Goal: Task Accomplishment & Management: Complete application form

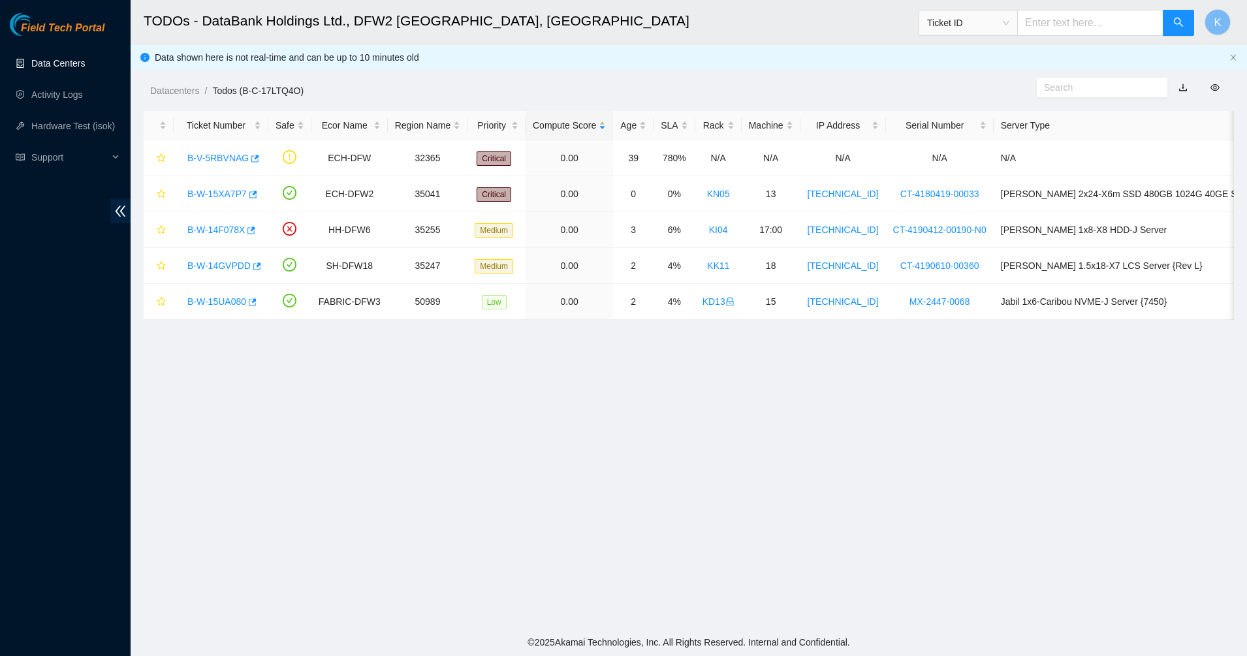
click at [69, 59] on link "Data Centers" at bounding box center [58, 63] width 54 height 10
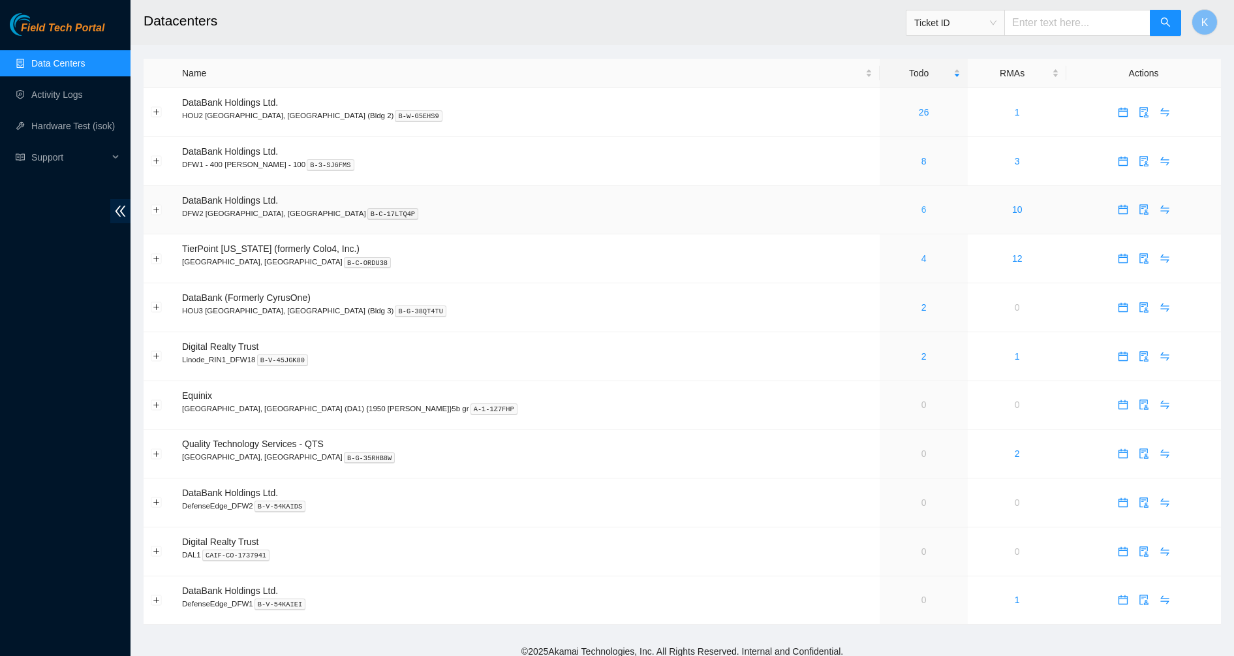
click at [922, 215] on link "6" at bounding box center [924, 209] width 5 height 10
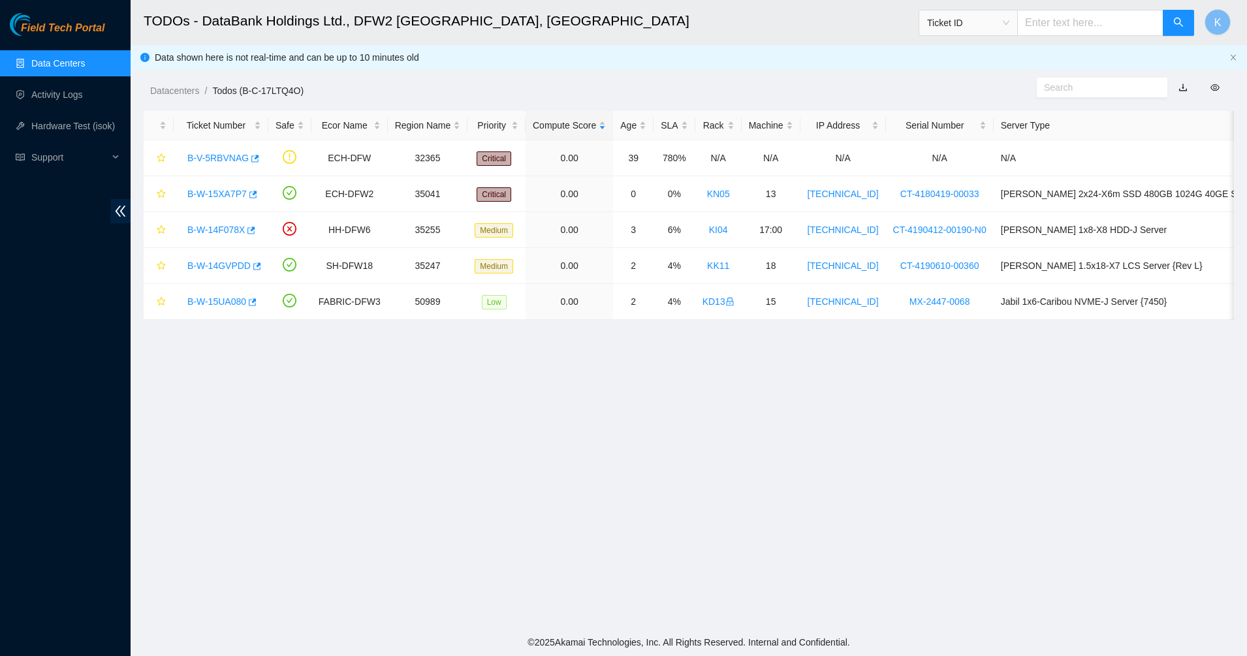
click at [53, 108] on ul "Data Centers Activity Logs Hardware Test (isok) Support" at bounding box center [65, 110] width 131 height 125
click at [53, 92] on link "Activity Logs" at bounding box center [57, 94] width 52 height 10
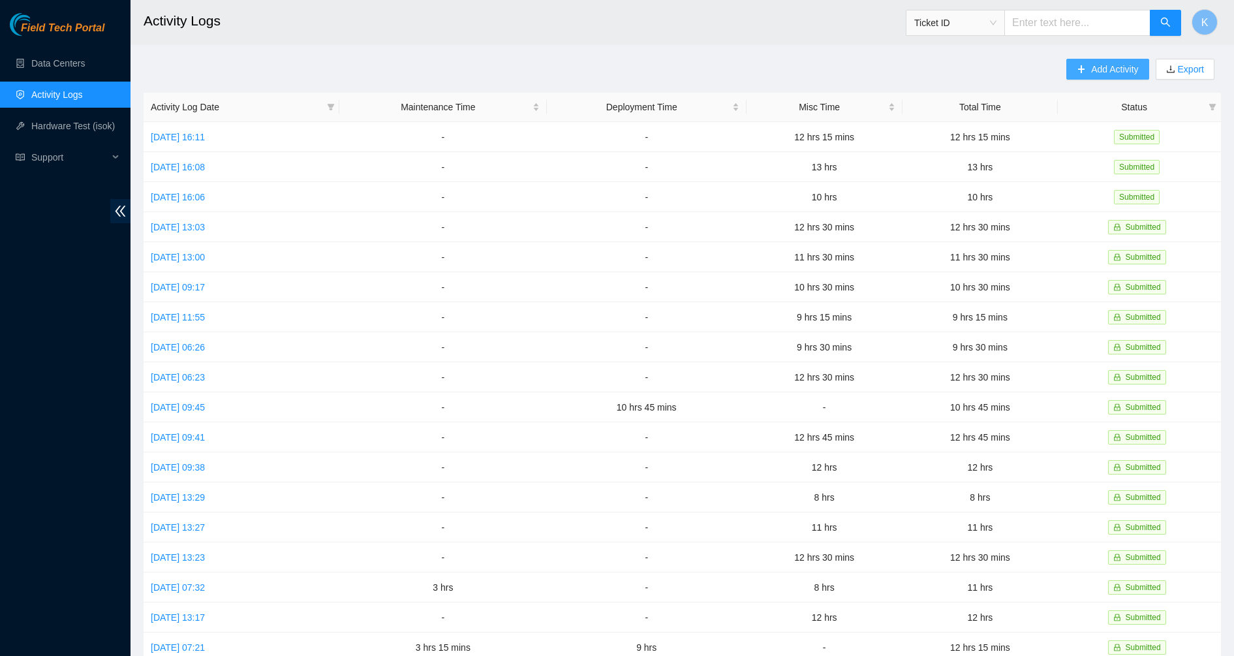
click at [1092, 70] on span "Add Activity" at bounding box center [1115, 69] width 47 height 14
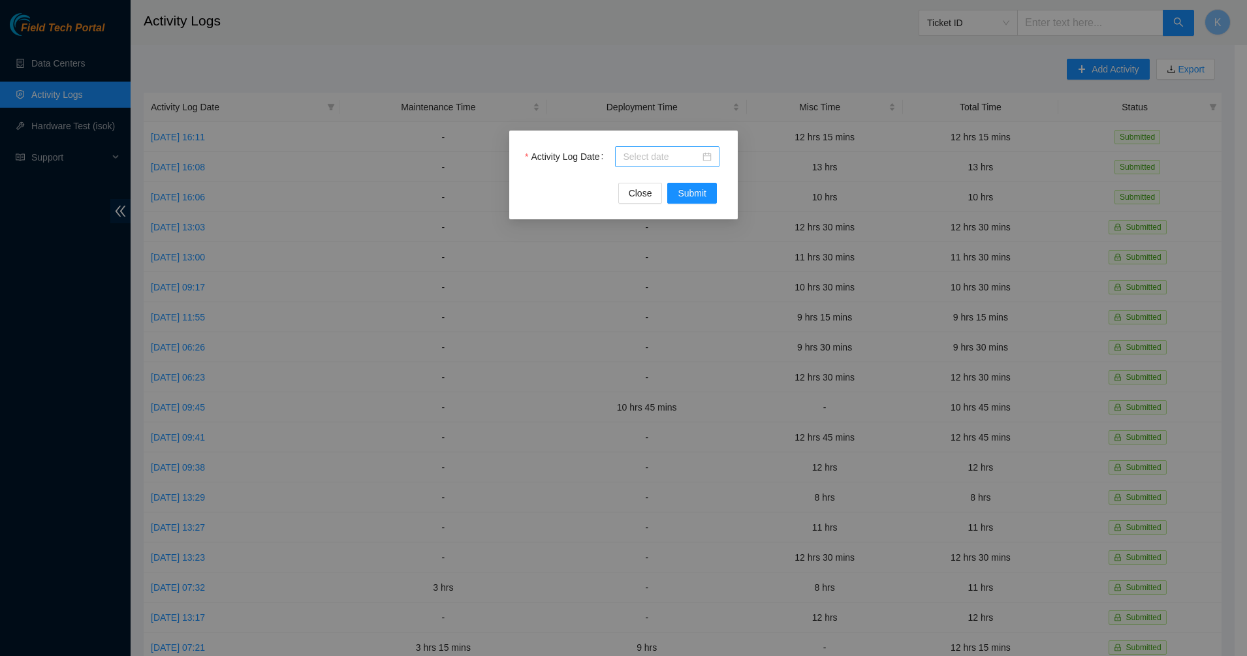
click at [706, 156] on div at bounding box center [667, 156] width 89 height 14
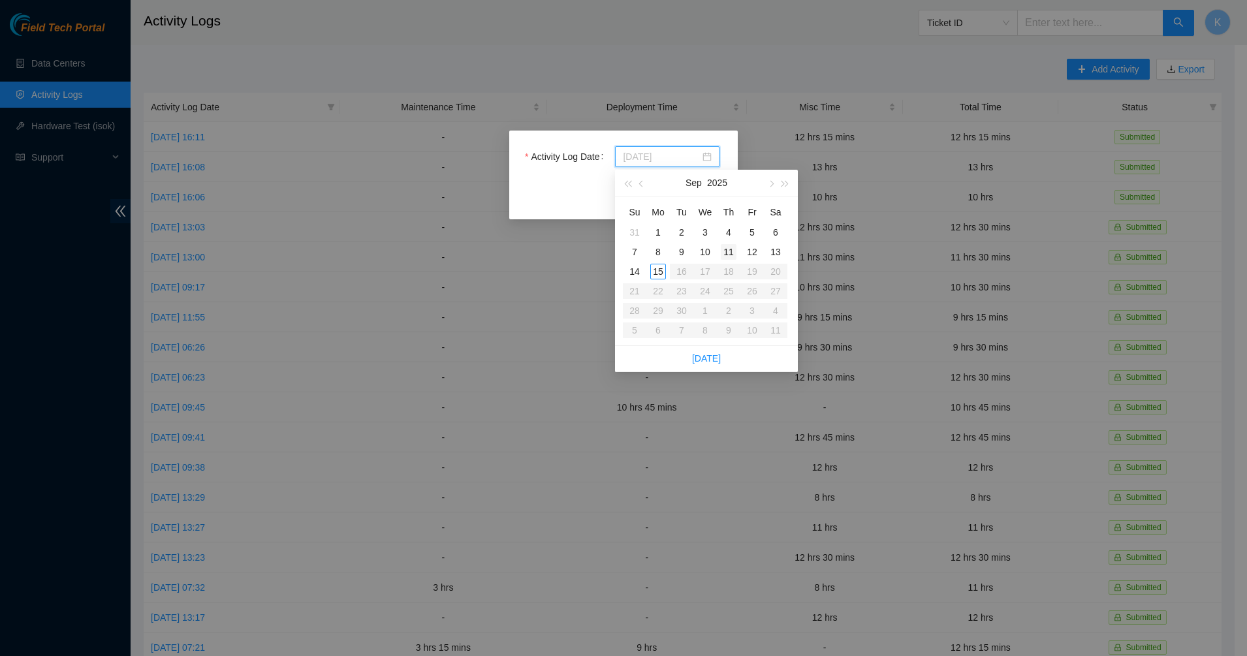
type input "[DATE]"
click at [732, 255] on div "11" at bounding box center [729, 252] width 16 height 16
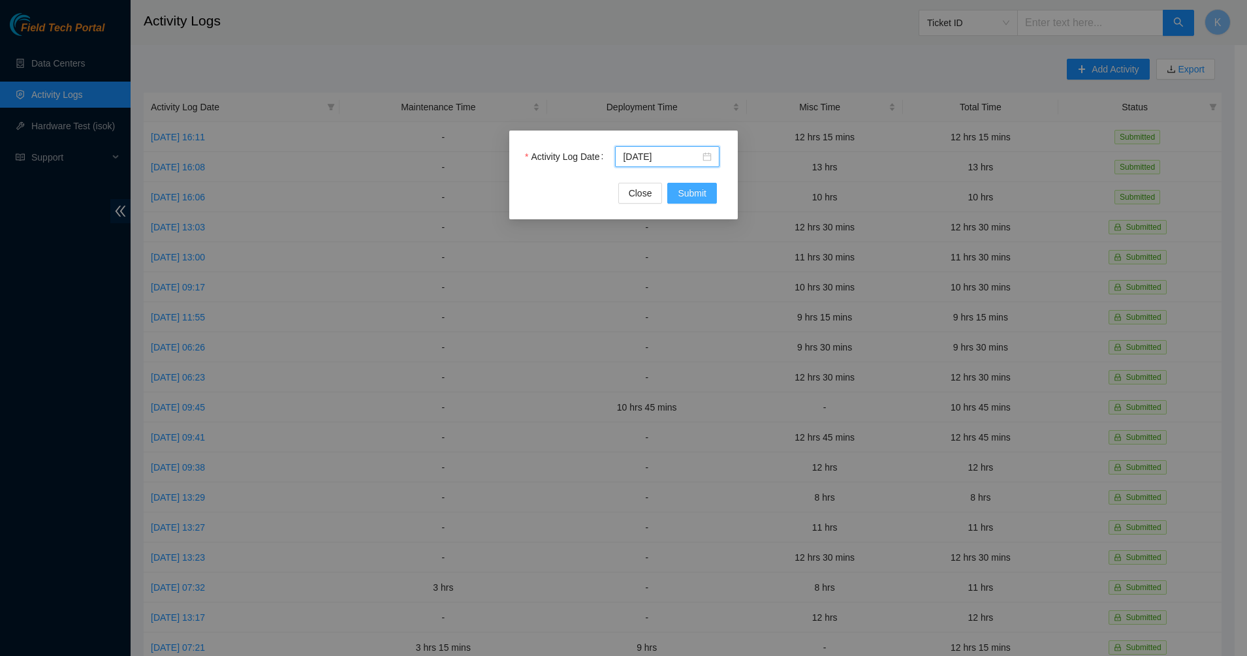
click at [699, 193] on span "Submit" at bounding box center [692, 193] width 29 height 14
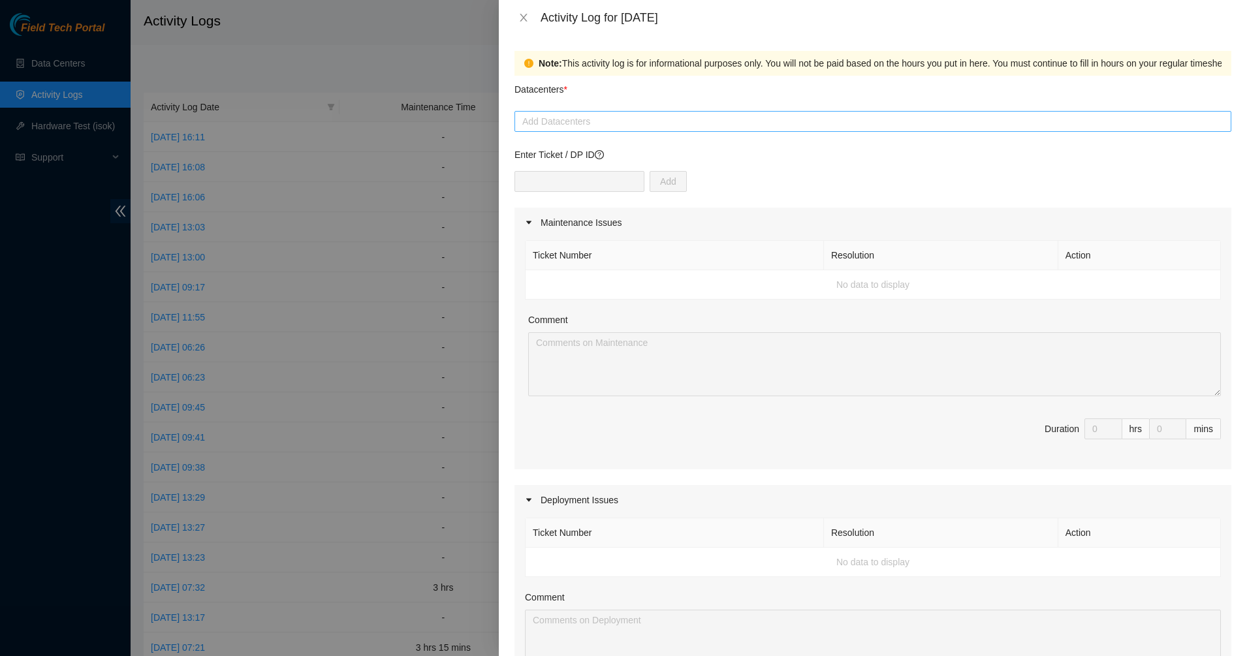
click at [636, 130] on div "Add Datacenters" at bounding box center [872, 121] width 717 height 21
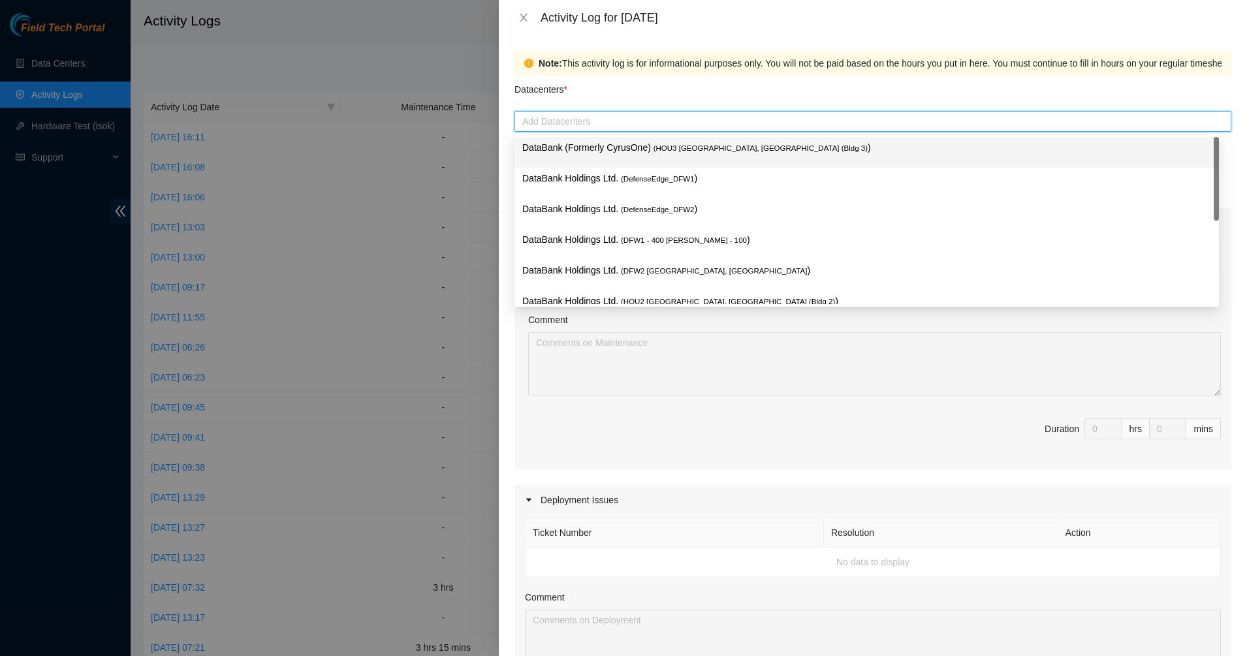
click at [618, 127] on div at bounding box center [873, 122] width 710 height 16
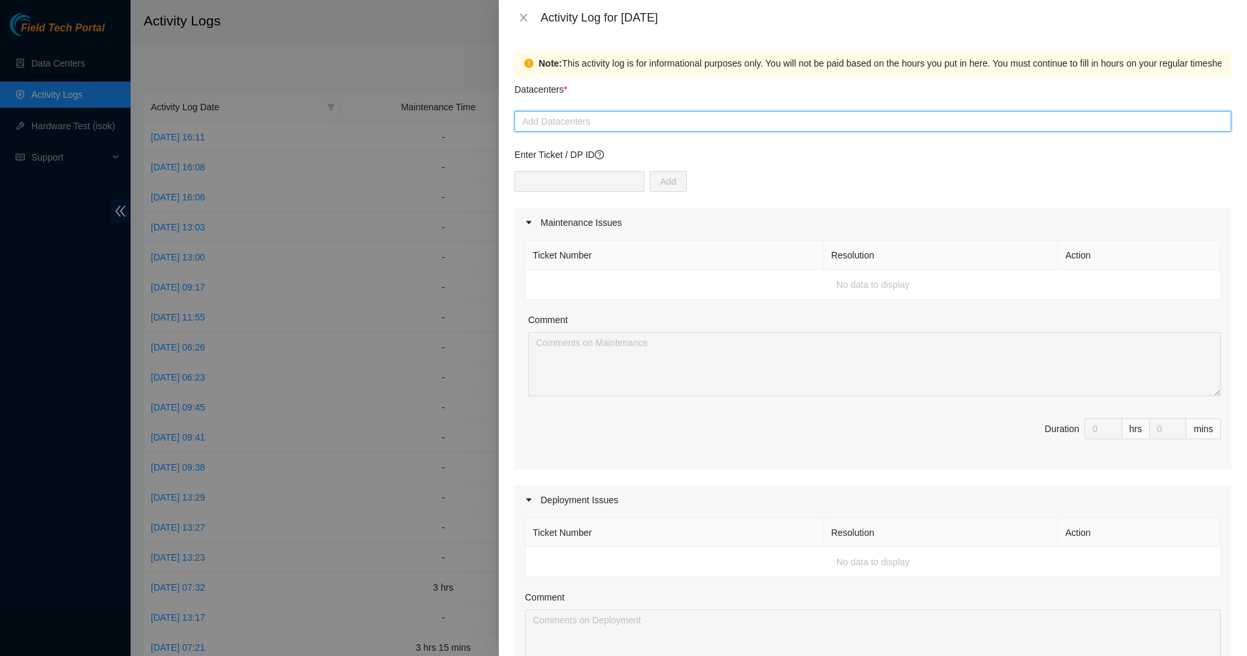
click at [618, 127] on div at bounding box center [873, 122] width 710 height 16
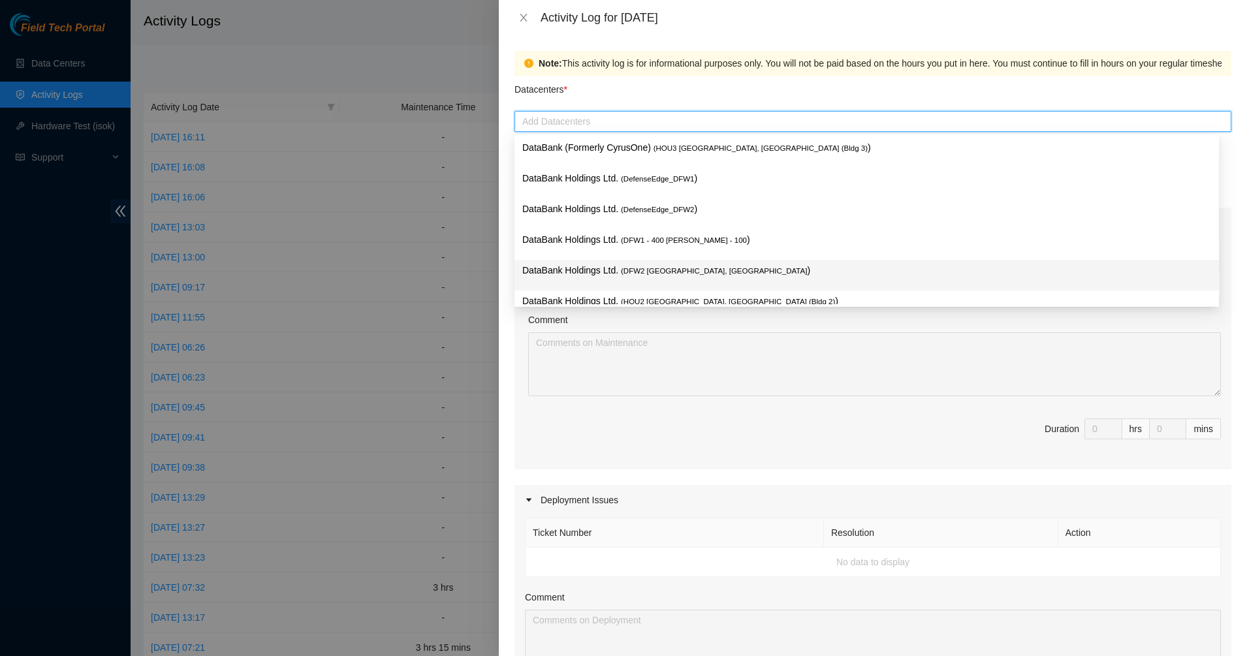
click at [625, 273] on span "( DFW2 [GEOGRAPHIC_DATA], [GEOGRAPHIC_DATA]" at bounding box center [714, 271] width 186 height 8
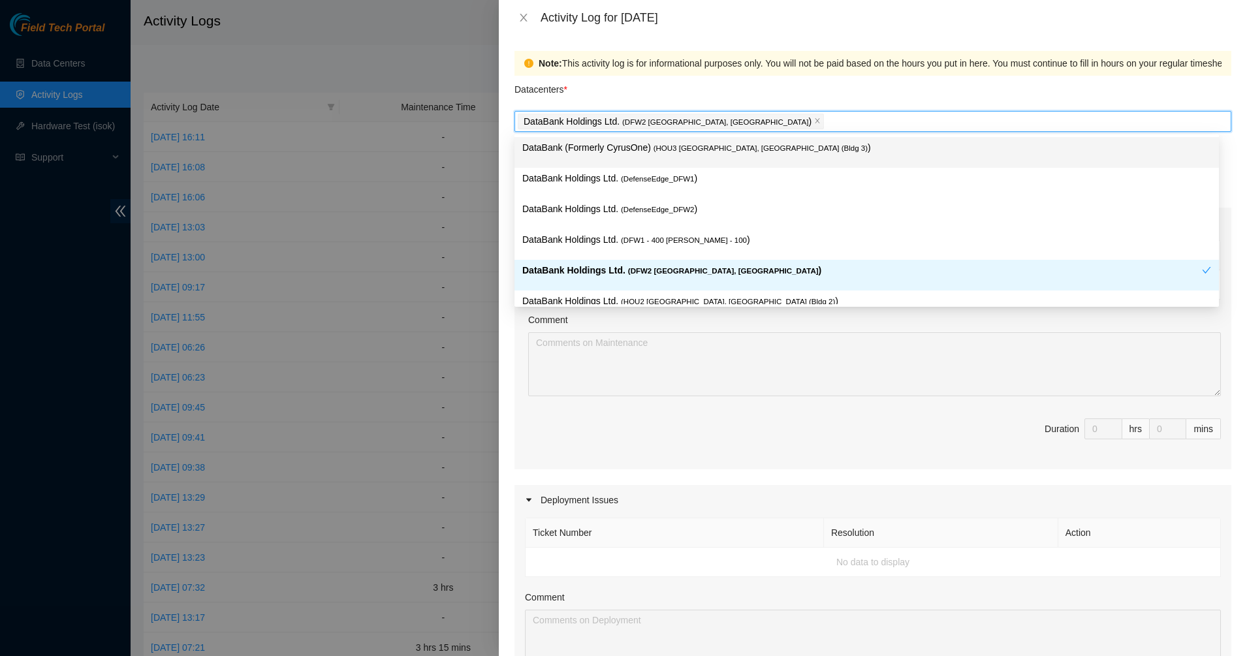
click at [653, 72] on div "Note: This activity log is for informational purposes only. You will not be pai…" at bounding box center [872, 63] width 717 height 25
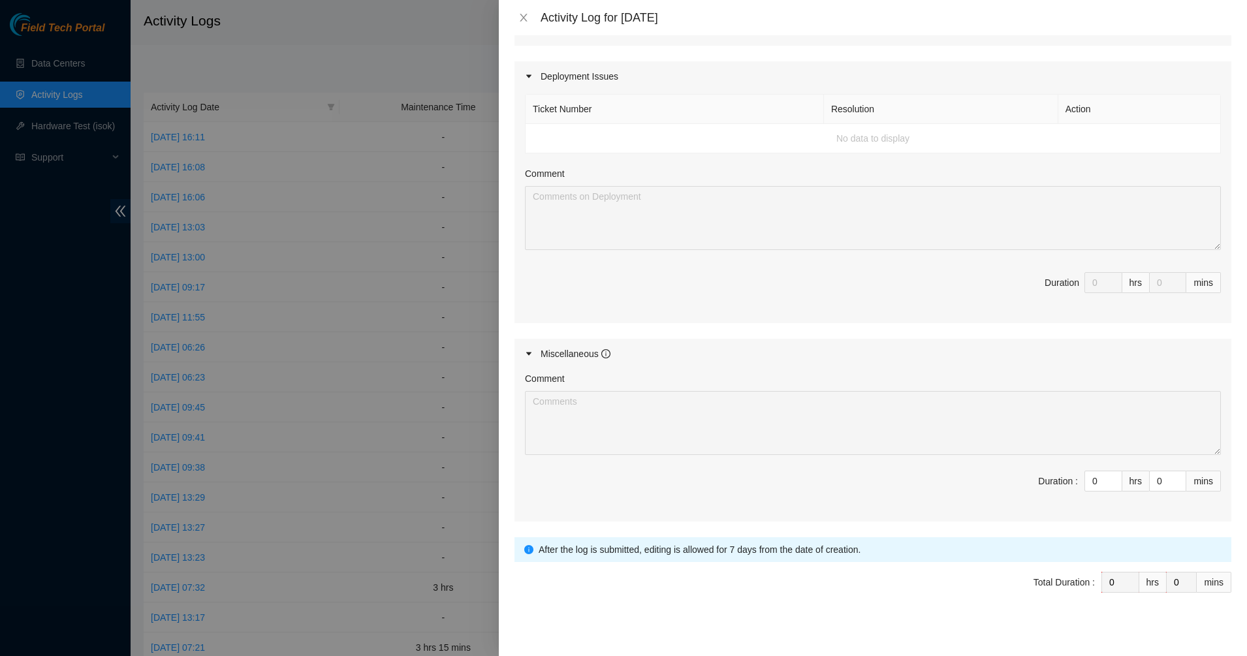
scroll to position [432, 0]
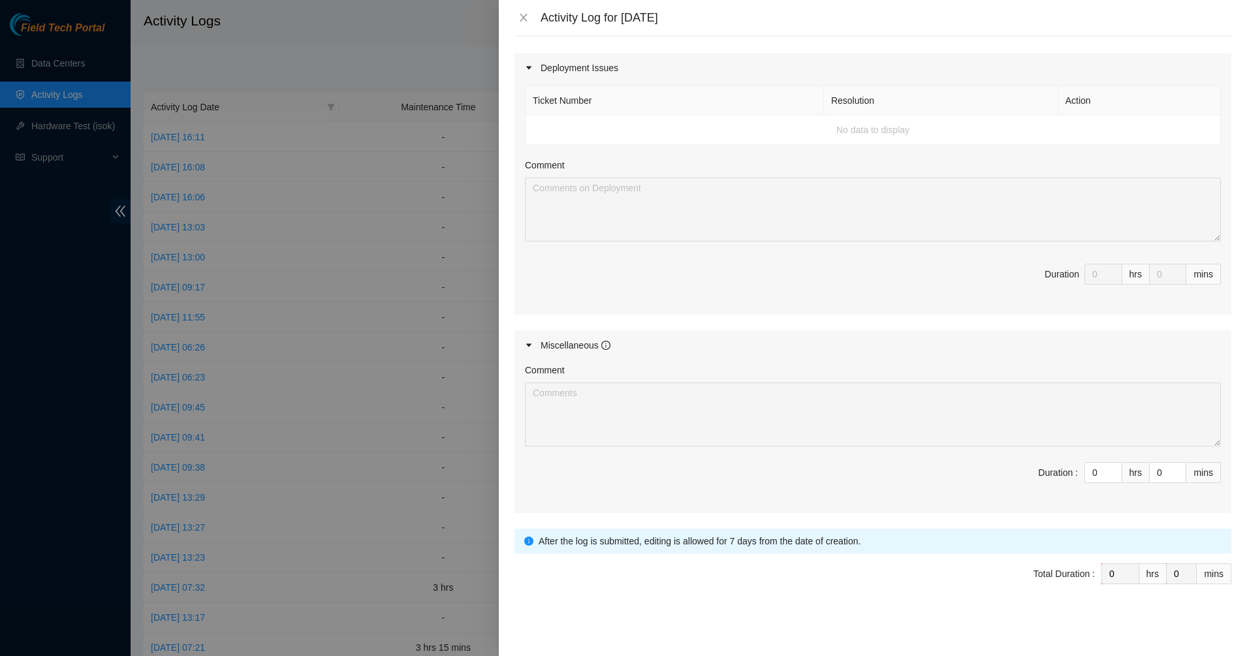
drag, startPoint x: 1097, startPoint y: 474, endPoint x: 1059, endPoint y: 467, distance: 39.1
click at [1059, 467] on span "Duration : 0 hrs 0 mins" at bounding box center [873, 480] width 696 height 37
drag, startPoint x: 1086, startPoint y: 473, endPoint x: 1063, endPoint y: 471, distance: 23.6
click at [1063, 471] on span "Duration : 0 hrs 0 mins" at bounding box center [873, 480] width 696 height 37
type input "1"
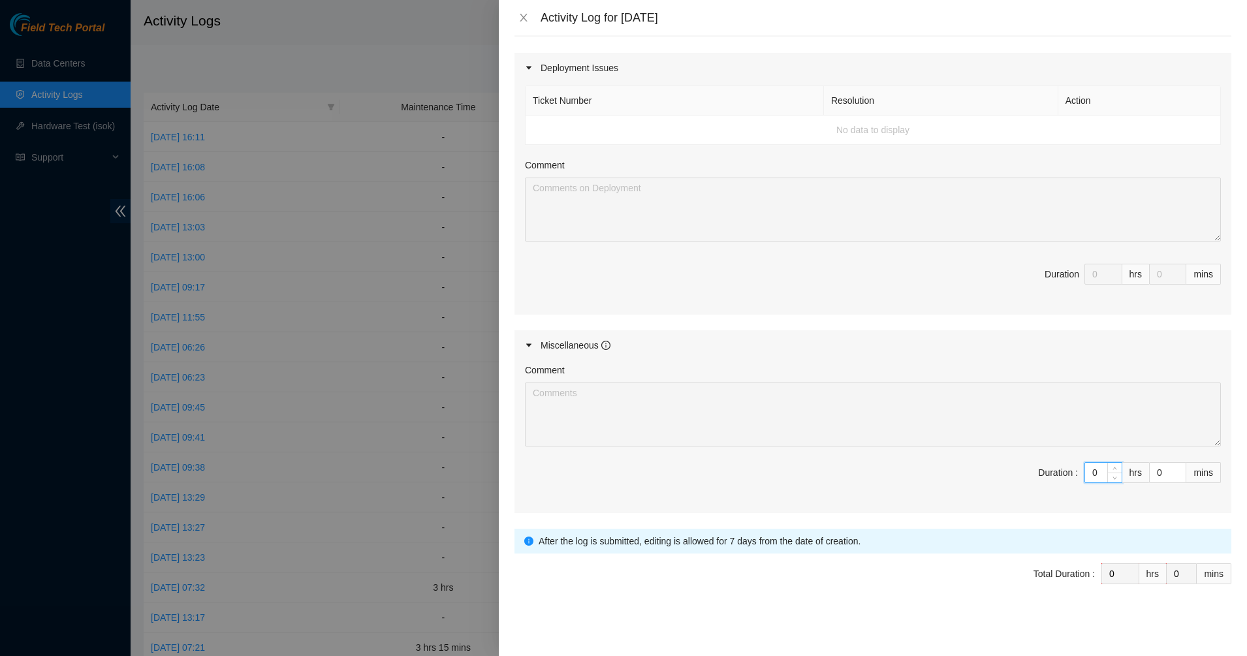
type input "1"
type input "12"
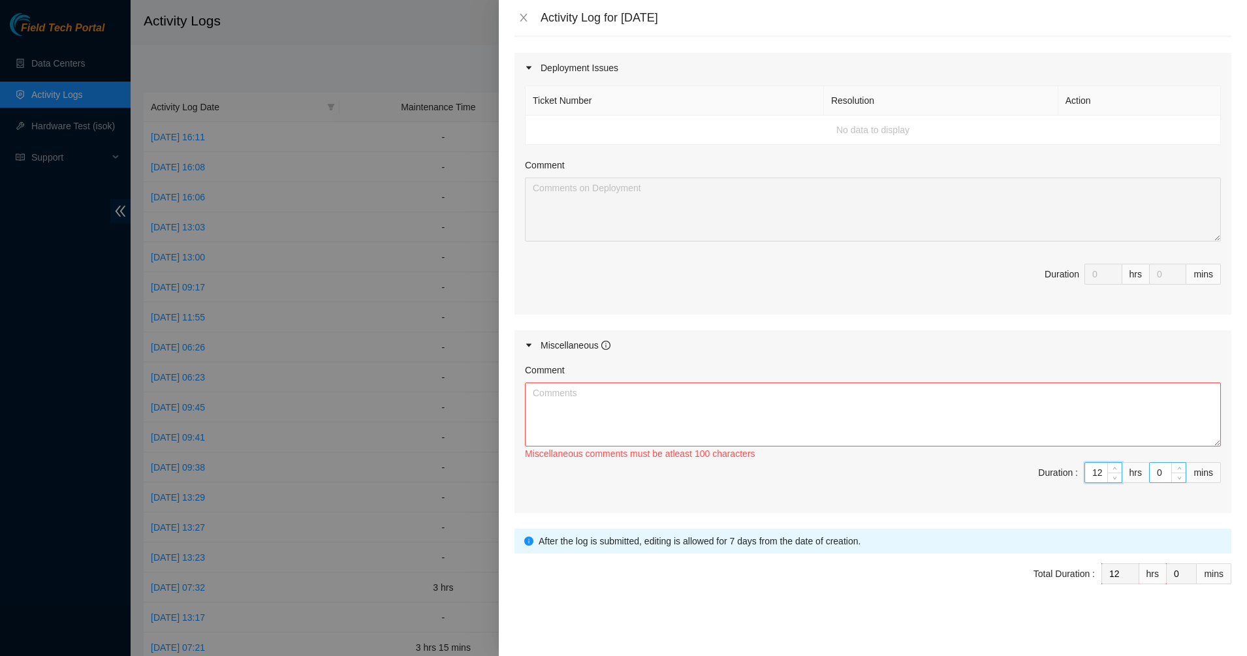
type input "12"
click at [1156, 474] on input "0" at bounding box center [1168, 473] width 36 height 20
drag, startPoint x: 1154, startPoint y: 474, endPoint x: 1137, endPoint y: 472, distance: 17.1
click at [1150, 472] on input "0" at bounding box center [1168, 473] width 36 height 20
type input "3"
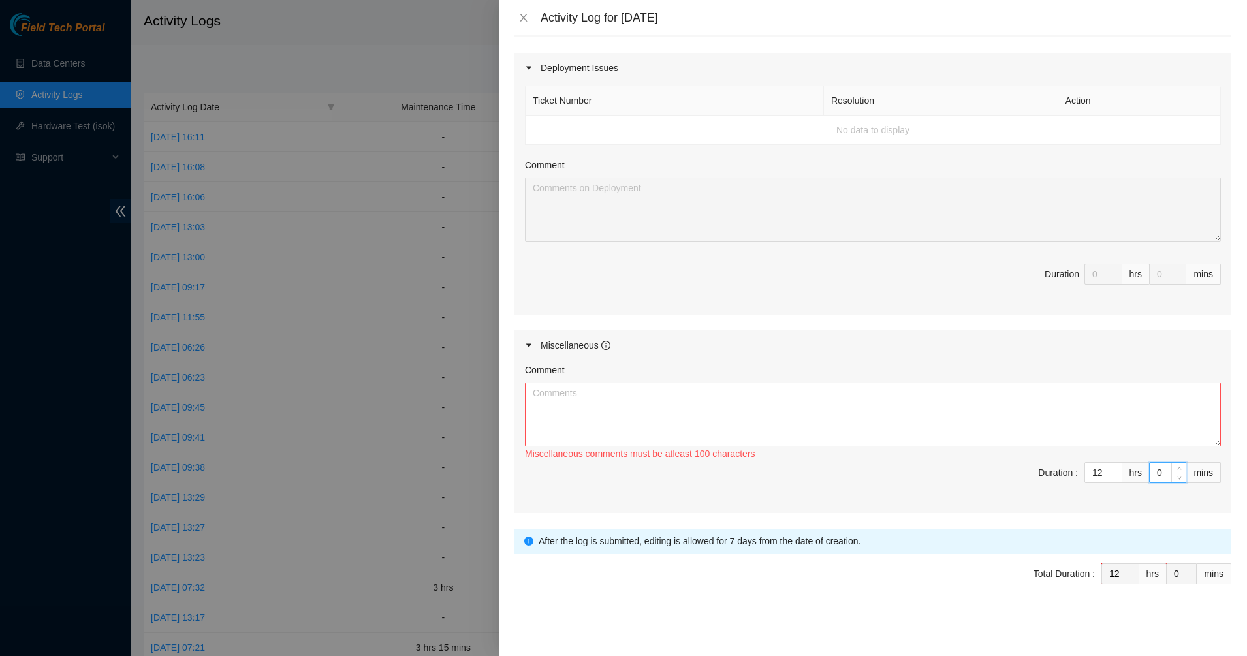
type input "3"
type input "30"
click at [962, 436] on textarea "Comment" at bounding box center [873, 415] width 696 height 64
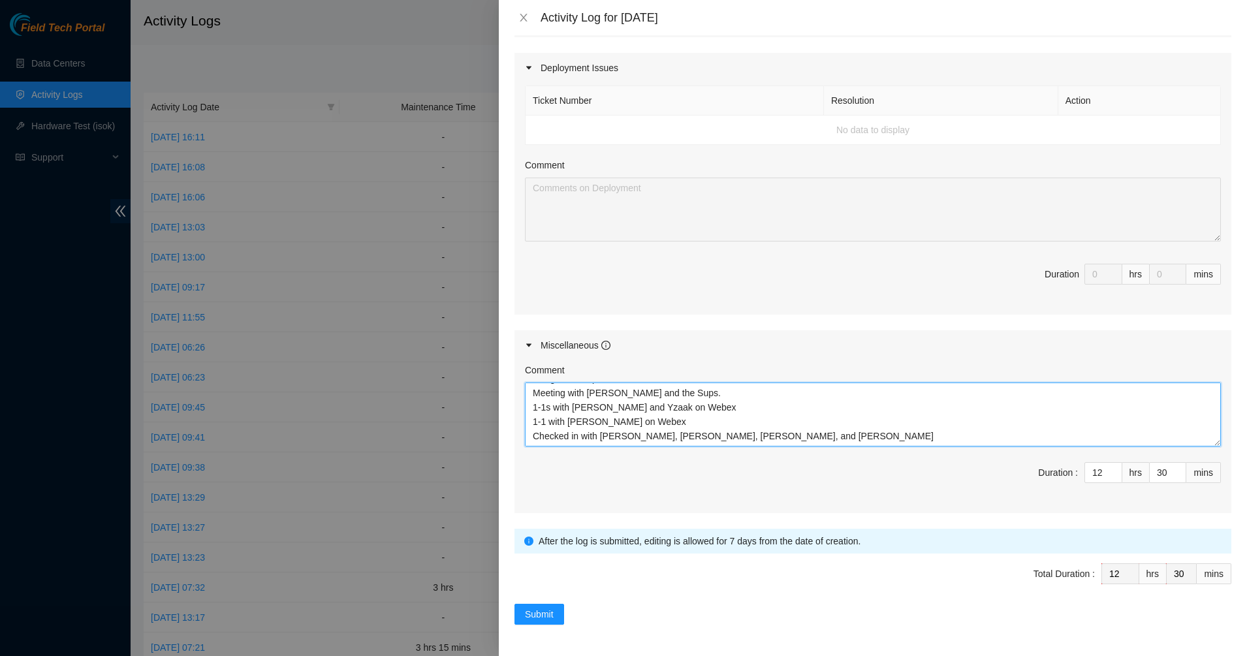
scroll to position [25, 0]
click at [602, 441] on textarea "Assigned multiple DPs. Meeting with [PERSON_NAME] and the Sups. 1-1s with [PERS…" at bounding box center [873, 415] width 696 height 64
drag, startPoint x: 645, startPoint y: 438, endPoint x: 527, endPoint y: 434, distance: 118.2
click at [527, 434] on textarea "Assigned multiple DPs. Meeting with [PERSON_NAME] and the Sups. 1-1s with [PERS…" at bounding box center [873, 415] width 696 height 64
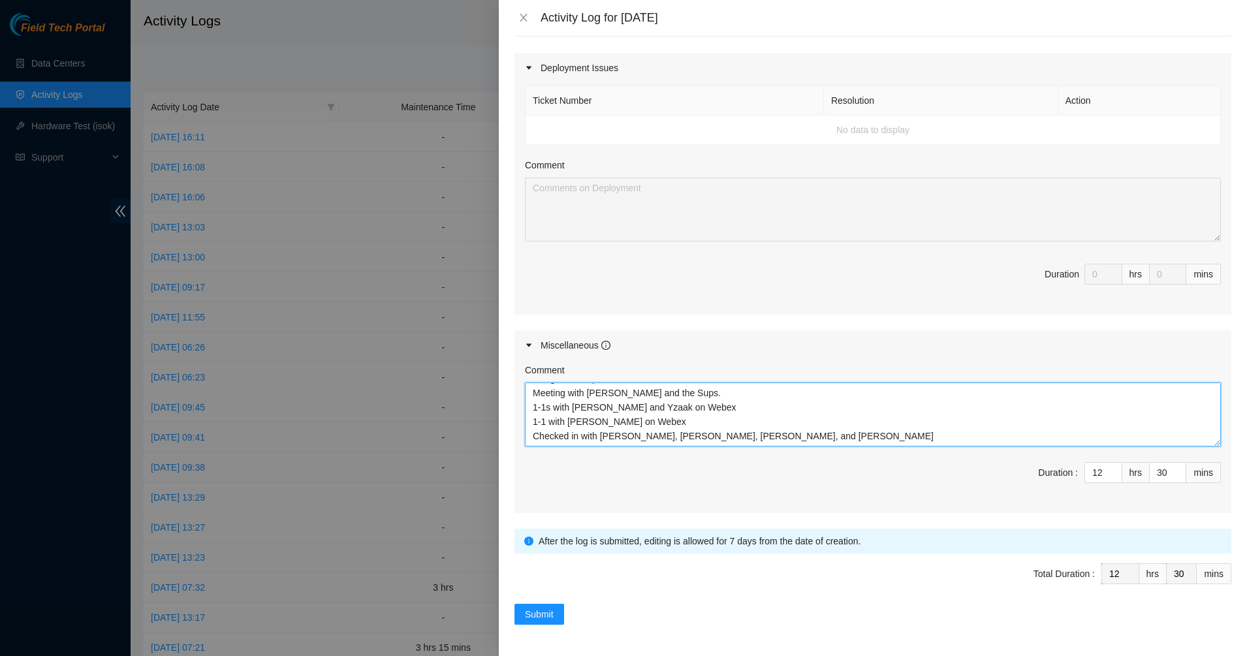
scroll to position [14, 0]
drag, startPoint x: 732, startPoint y: 440, endPoint x: 526, endPoint y: 417, distance: 208.2
click at [526, 417] on textarea "Assigned multiple DPs. Meeting with [PERSON_NAME] and the Sups. 1-1s with [PERS…" at bounding box center [873, 415] width 696 height 64
click at [693, 430] on textarea "Assigned multiple DPs. Meeting with [PERSON_NAME] and the Sups. 1-1s with [PERS…" at bounding box center [873, 415] width 696 height 64
type textarea "Assigned multiple DPs. Meeting with [PERSON_NAME] and the Sups. 1-1s with [PERS…"
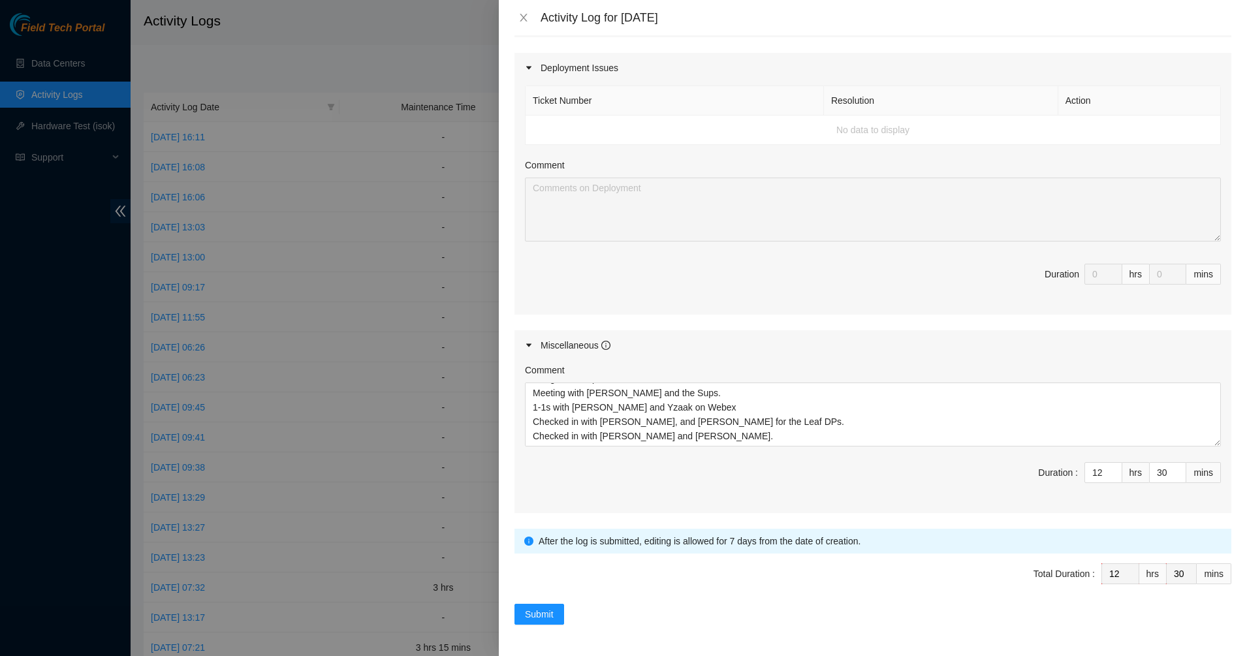
click at [484, 629] on div at bounding box center [623, 328] width 1247 height 656
click at [544, 615] on span "Submit" at bounding box center [539, 614] width 29 height 14
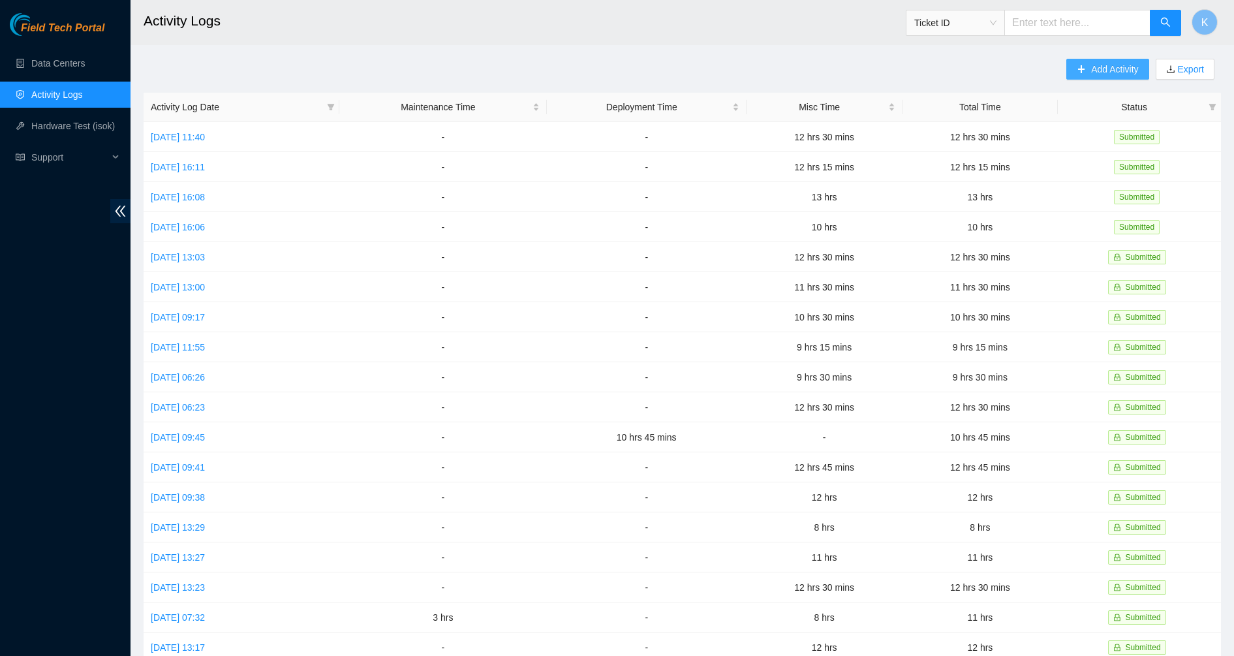
click at [1122, 69] on span "Add Activity" at bounding box center [1115, 69] width 47 height 14
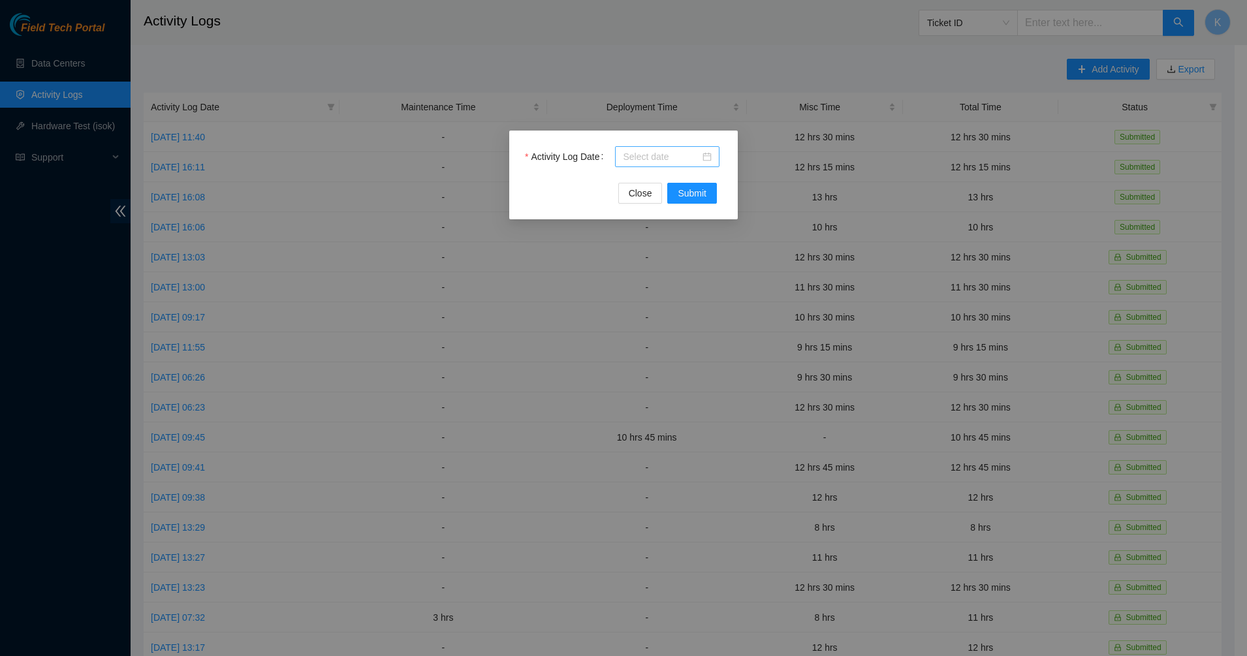
click at [706, 156] on div at bounding box center [667, 156] width 89 height 14
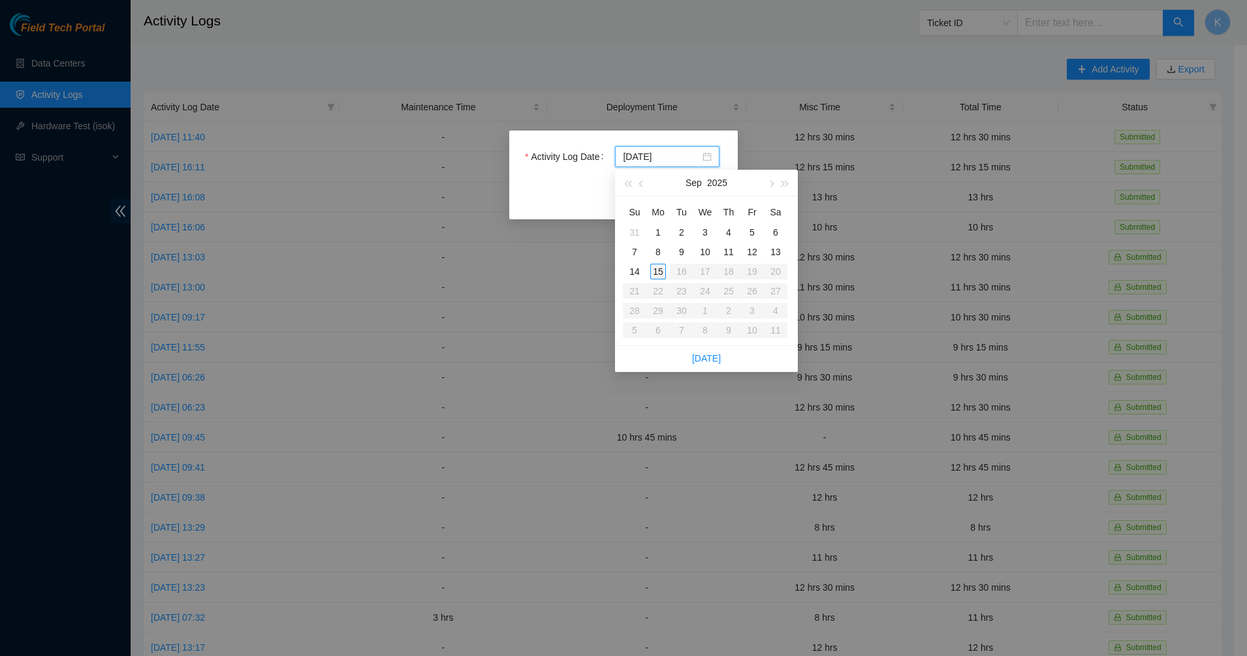
type input "[DATE]"
click at [748, 256] on div "12" at bounding box center [752, 252] width 16 height 16
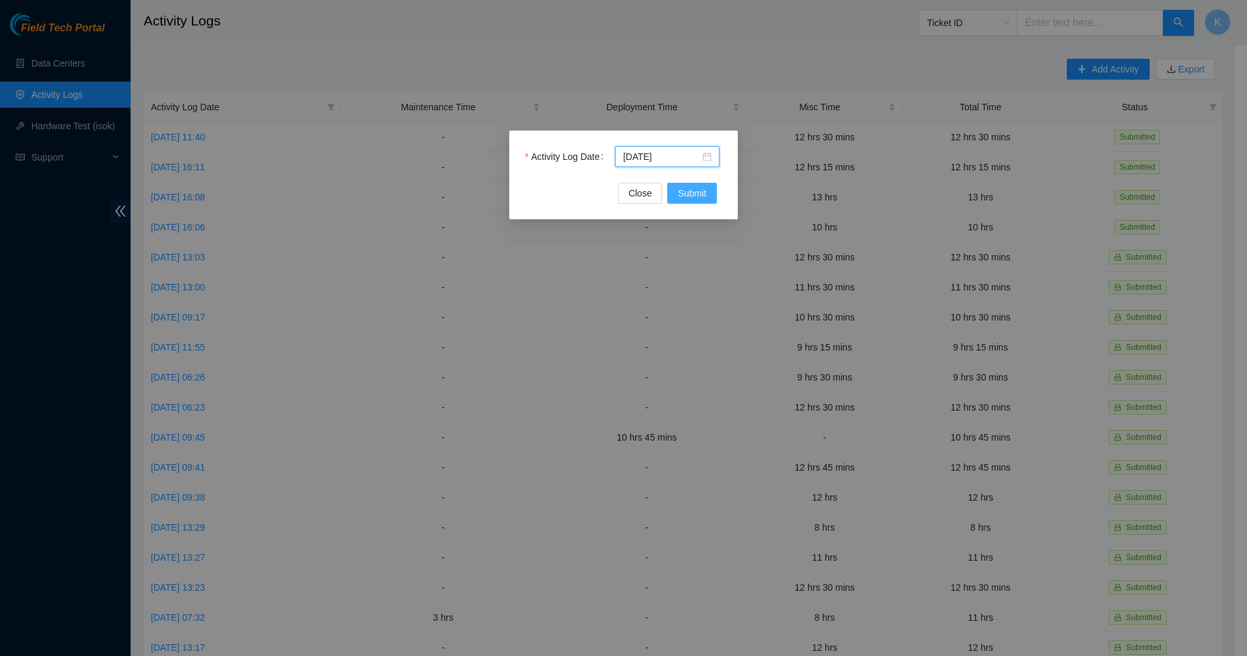
click at [699, 199] on span "Submit" at bounding box center [692, 193] width 29 height 14
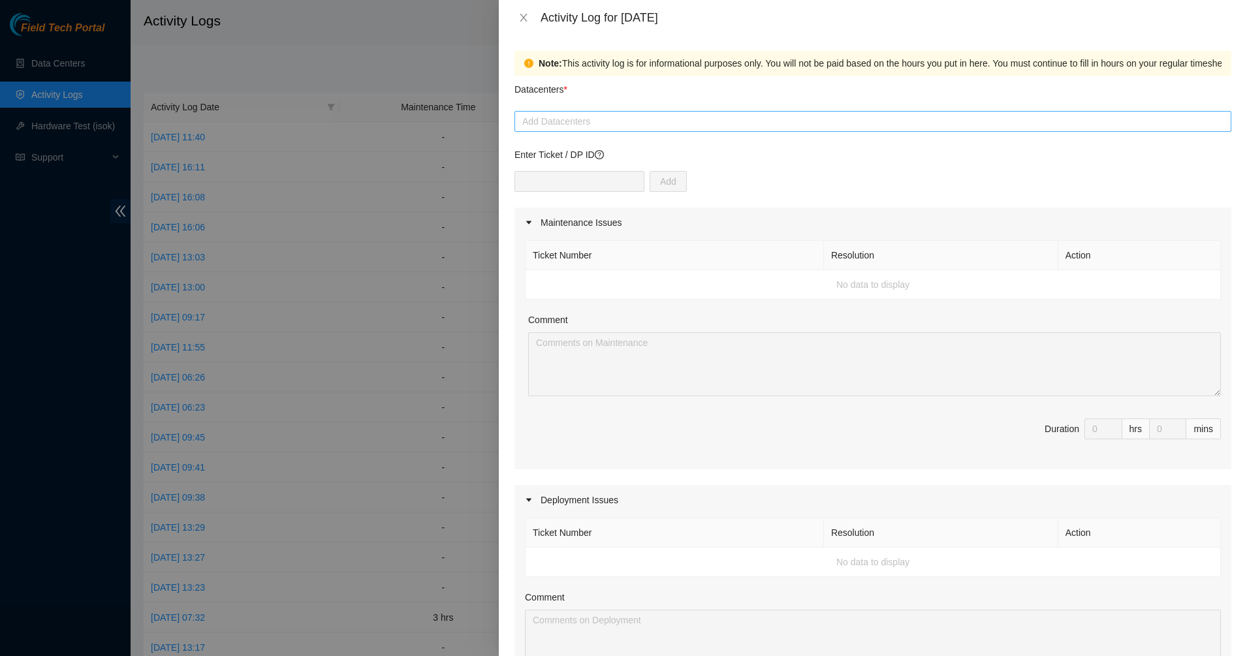
click at [588, 114] on div at bounding box center [873, 122] width 710 height 16
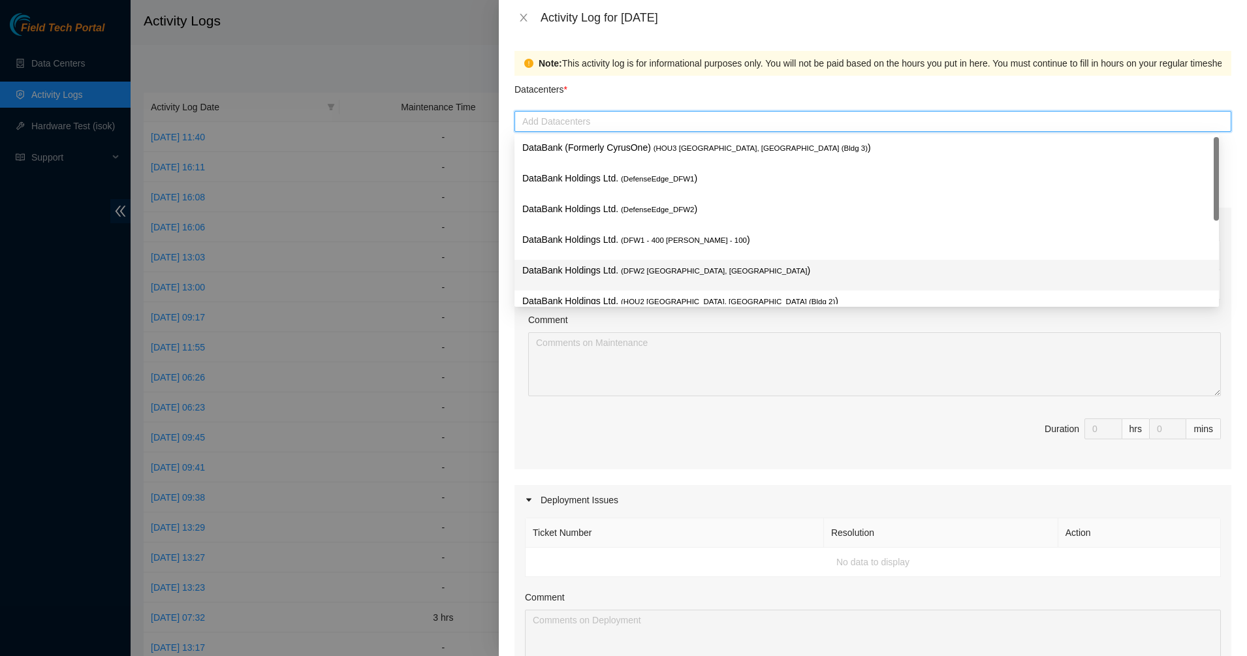
click at [586, 268] on p "DataBank Holdings Ltd. ( DFW2 [GEOGRAPHIC_DATA], [GEOGRAPHIC_DATA] )" at bounding box center [866, 270] width 689 height 15
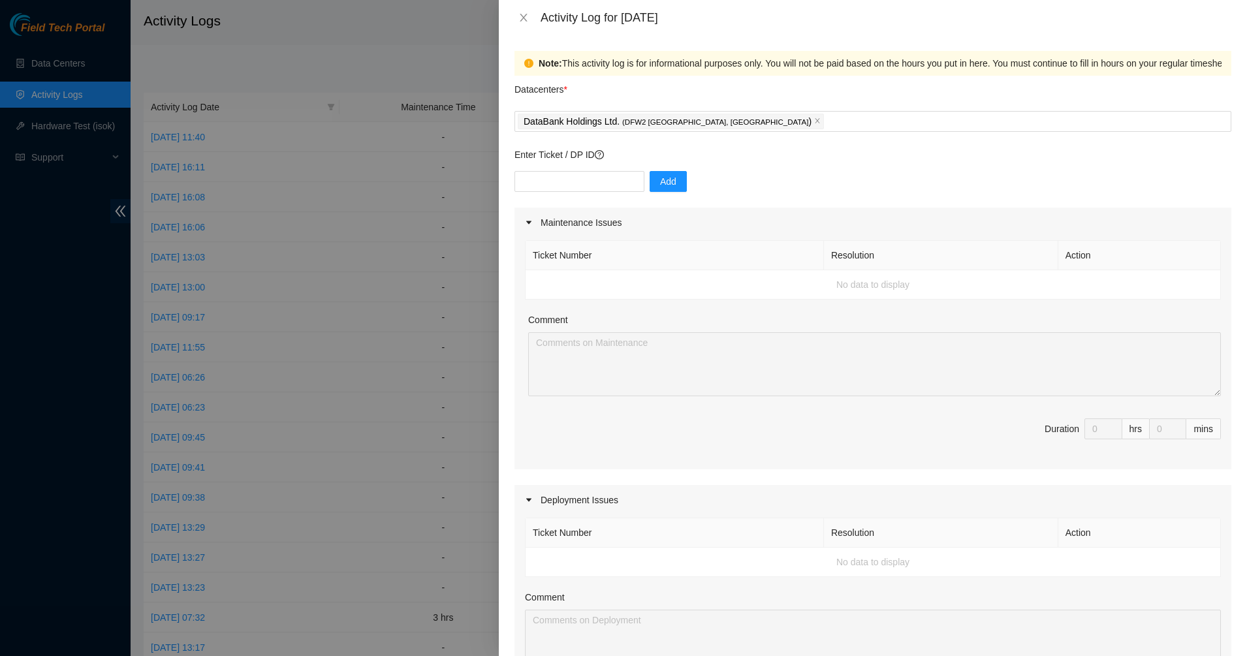
scroll to position [432, 0]
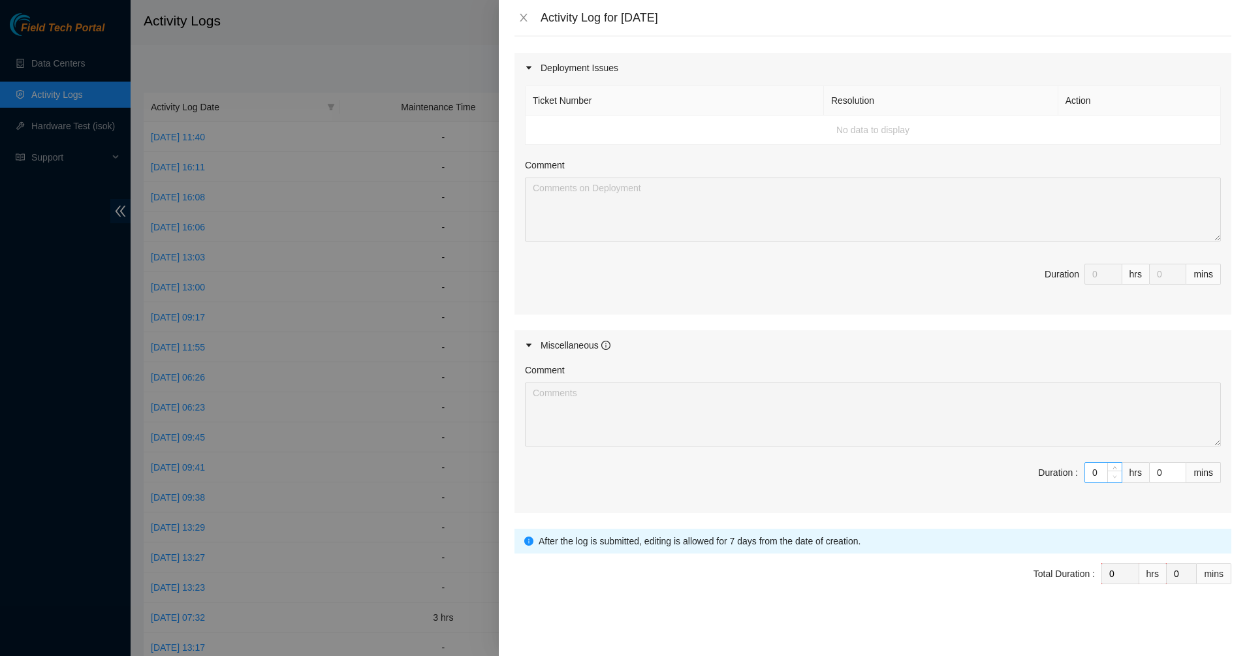
click at [1111, 473] on span "down" at bounding box center [1115, 477] width 8 height 8
drag, startPoint x: 1091, startPoint y: 471, endPoint x: 1059, endPoint y: 470, distance: 32.0
click at [1059, 470] on span "Duration : 0 hrs 0 mins" at bounding box center [873, 480] width 696 height 37
type input "1"
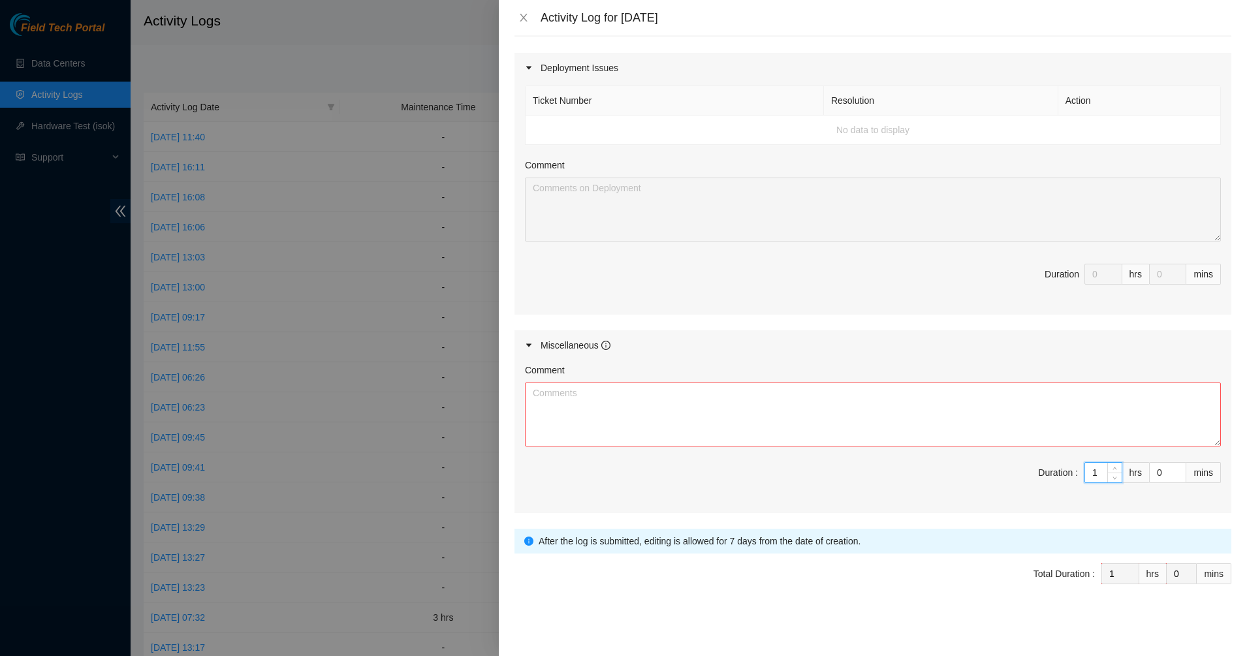
type input "10"
click at [1154, 475] on input "0" at bounding box center [1168, 473] width 36 height 20
drag, startPoint x: 1148, startPoint y: 470, endPoint x: 1131, endPoint y: 468, distance: 17.7
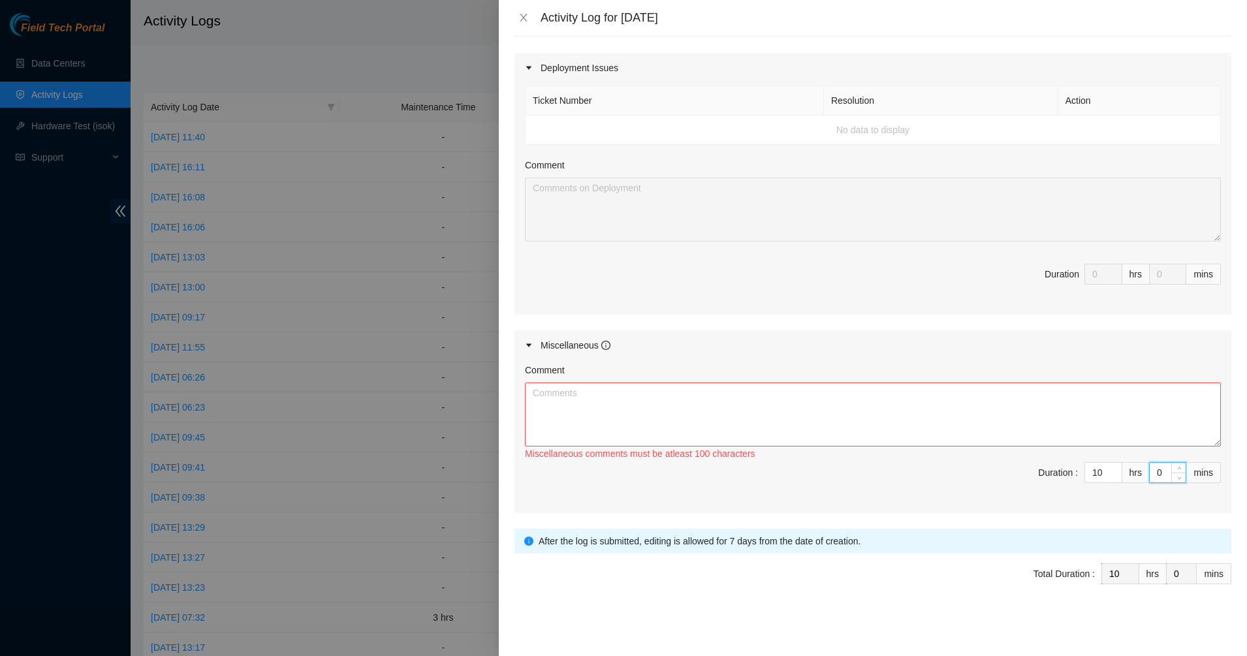
click at [1131, 468] on span "Duration : 10 hrs 0 mins" at bounding box center [873, 480] width 696 height 37
type input "1"
type input "15"
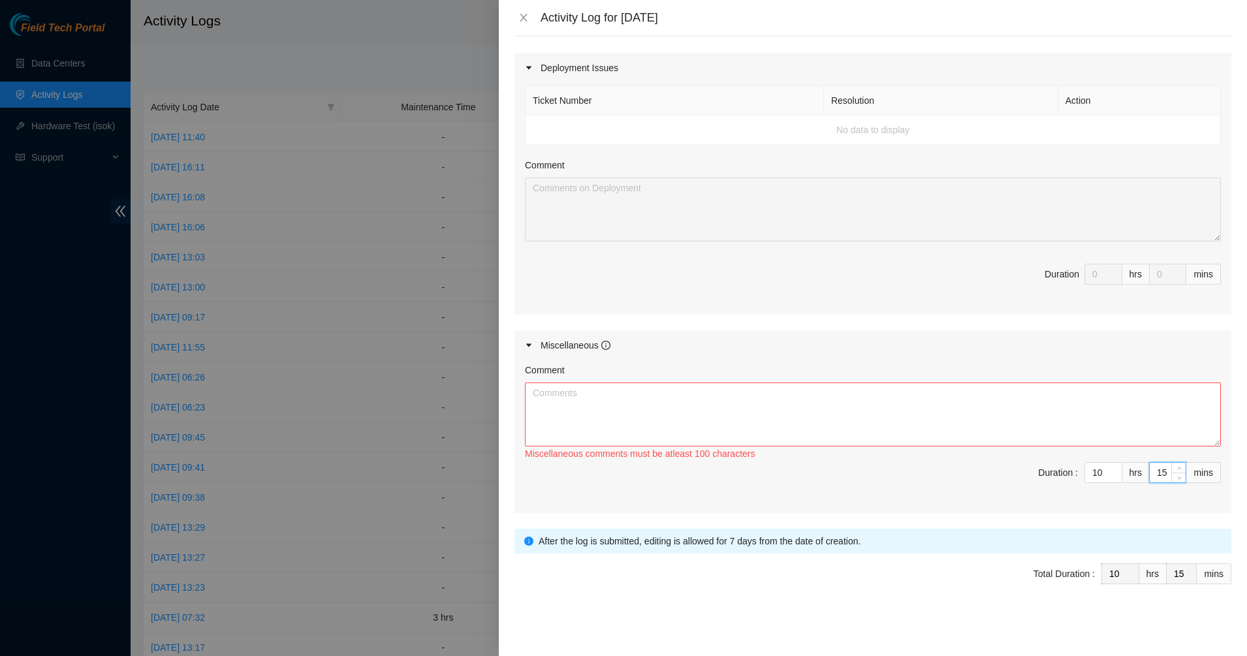
type input "15"
click at [829, 422] on textarea "Comment" at bounding box center [873, 415] width 696 height 64
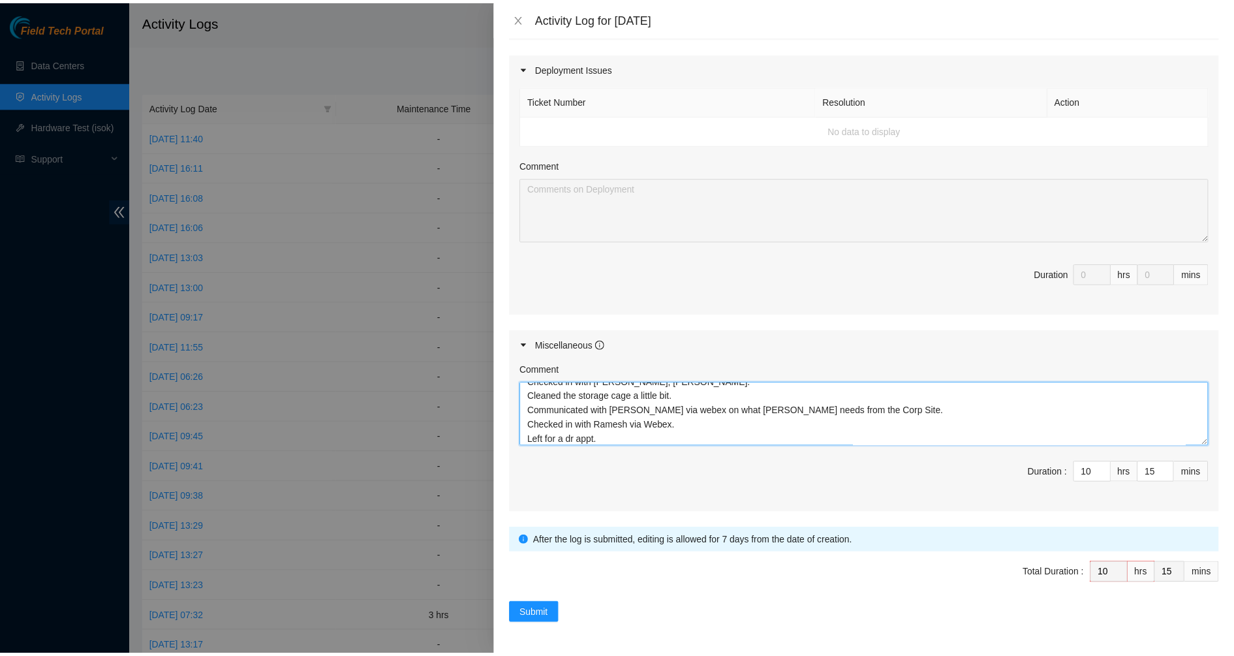
scroll to position [40, 0]
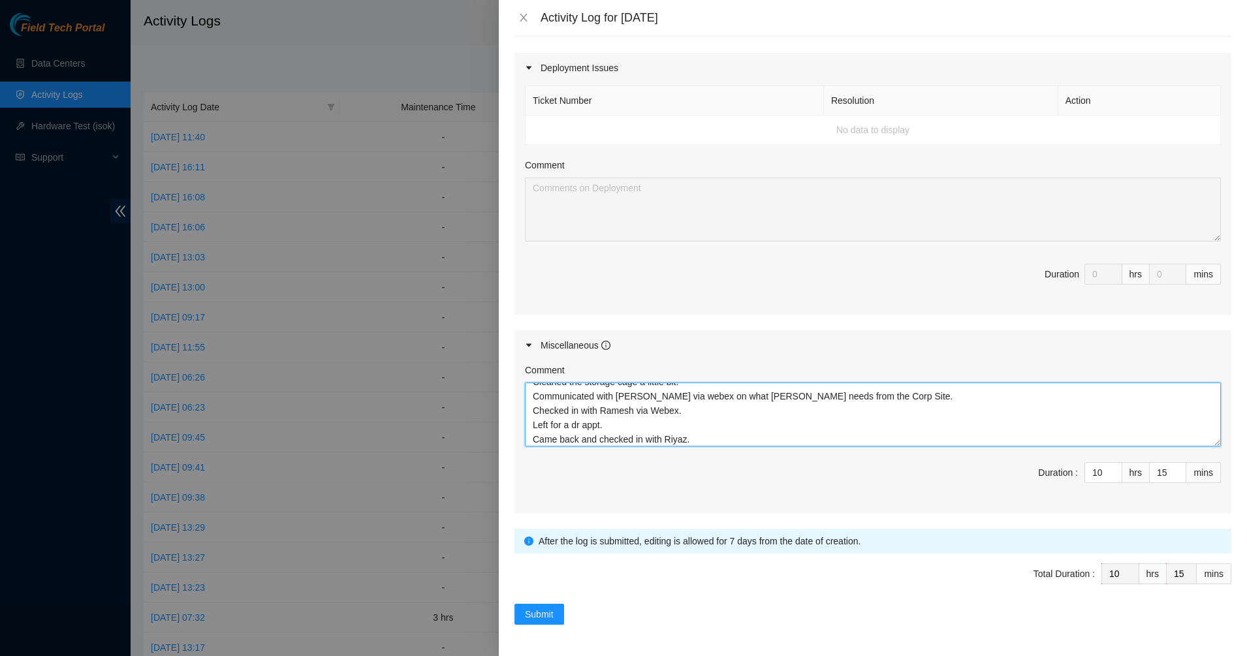
drag, startPoint x: 691, startPoint y: 408, endPoint x: 530, endPoint y: 413, distance: 161.3
click at [530, 413] on textarea "Assigned DPs to the techs, Checked in with [PERSON_NAME], [PERSON_NAME]. Cleane…" at bounding box center [873, 415] width 696 height 64
type textarea "Assigned DPs to the techs, Checked in with [PERSON_NAME], [PERSON_NAME]. Cleane…"
click at [546, 615] on span "Submit" at bounding box center [539, 614] width 29 height 14
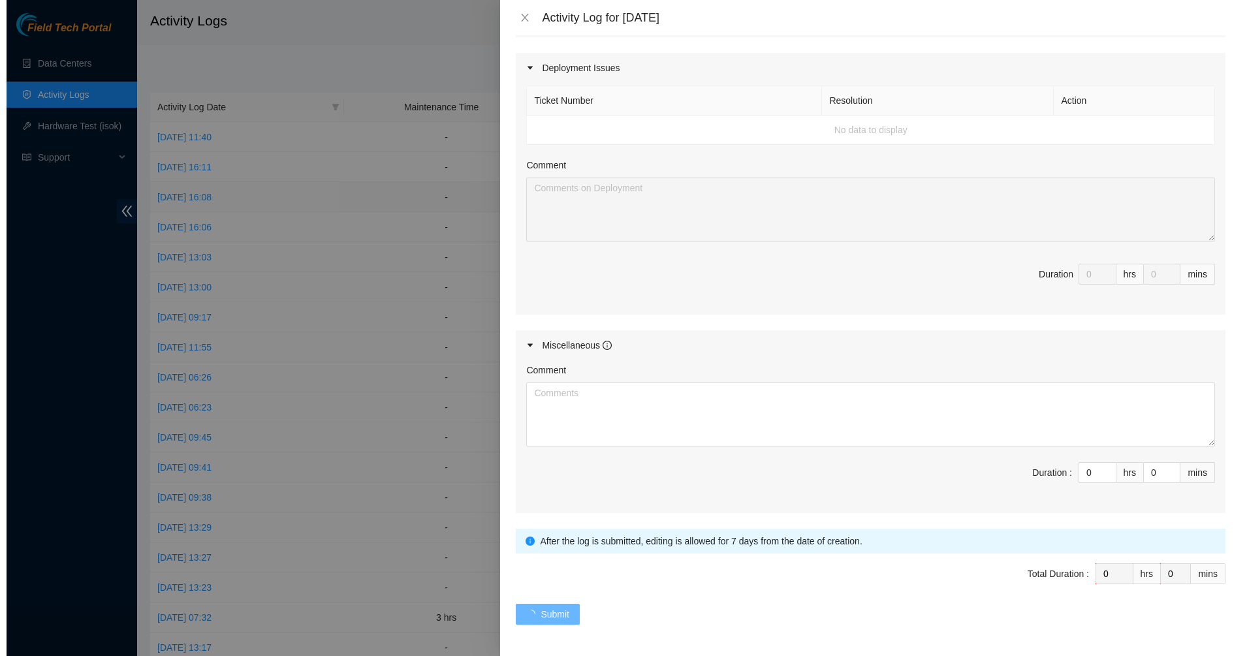
scroll to position [0, 0]
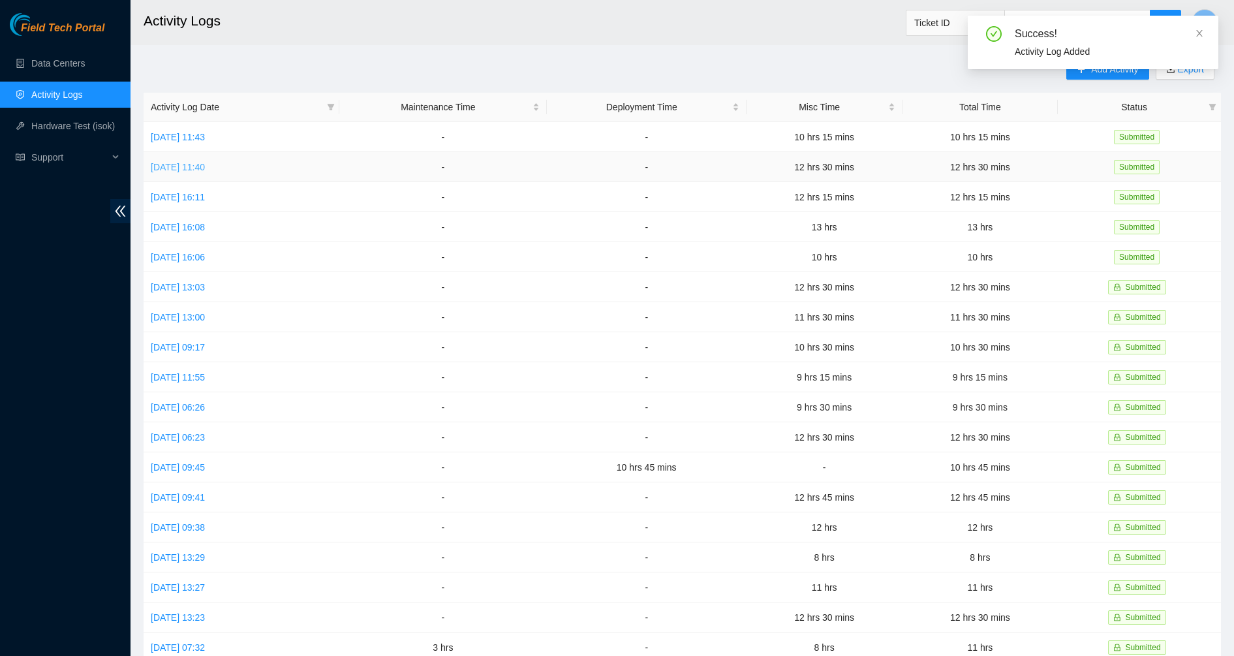
click at [180, 168] on link "[DATE] 11:40" at bounding box center [178, 167] width 54 height 10
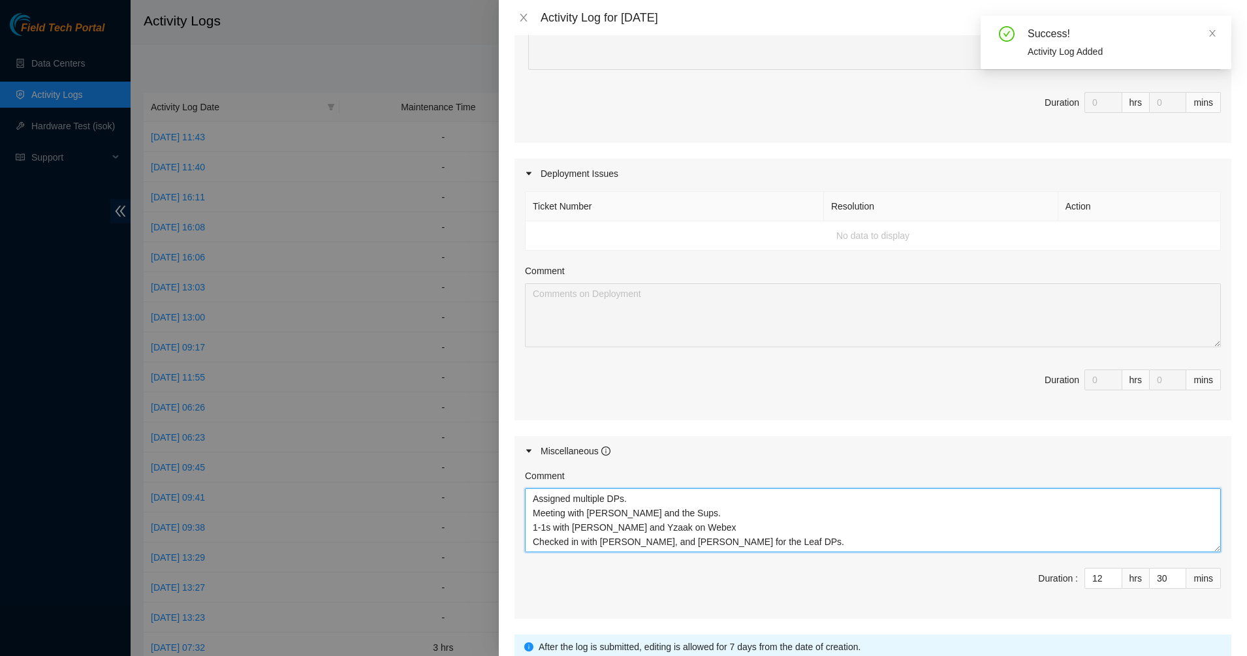
click at [689, 514] on textarea "Assigned multiple DPs. Meeting with [PERSON_NAME] and the Sups. 1-1s with [PERS…" at bounding box center [873, 520] width 696 height 64
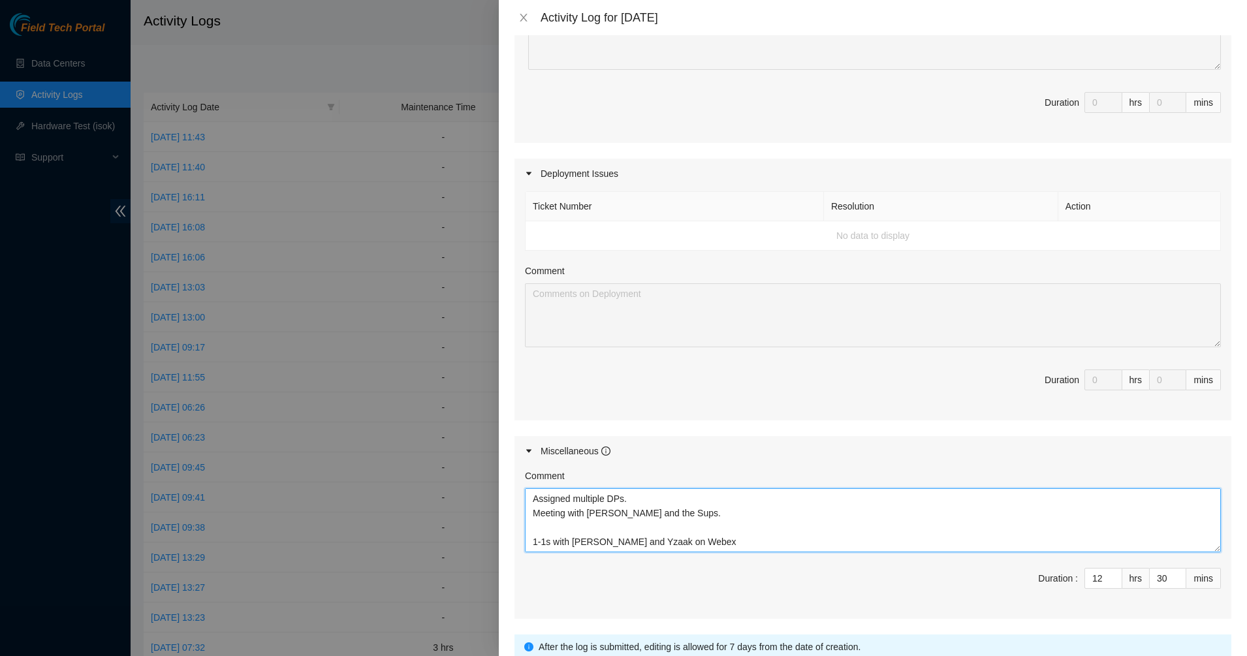
paste textarea "Checked in with Ramesh via Webex."
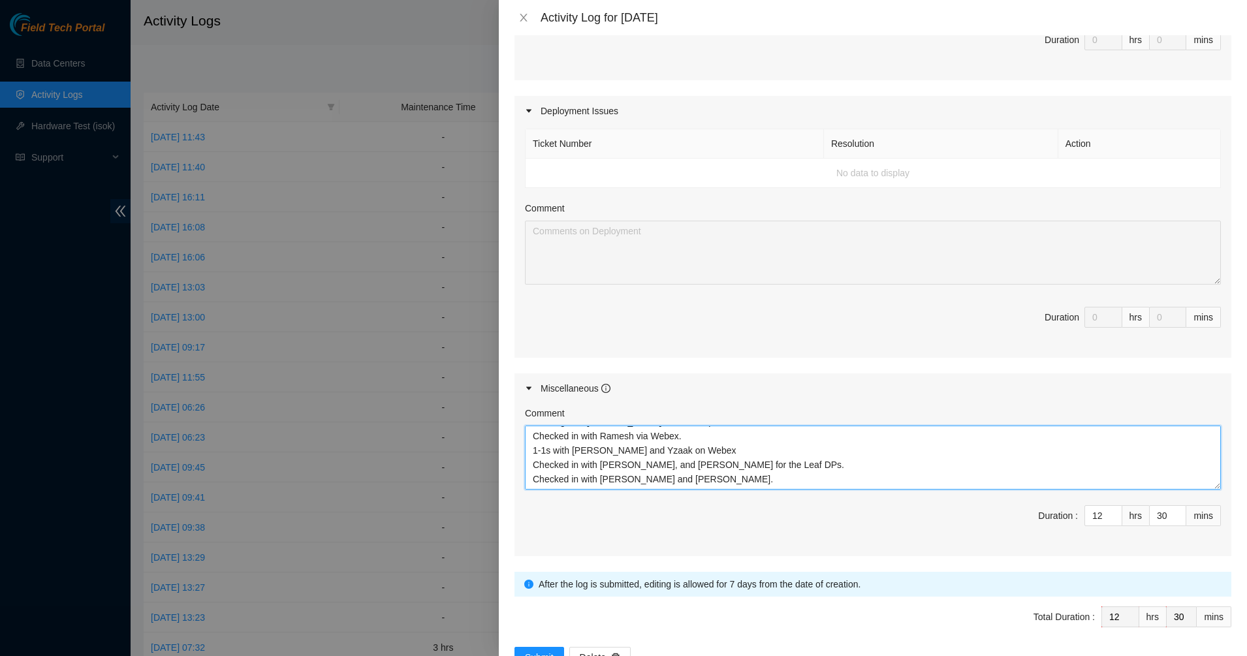
scroll to position [432, 0]
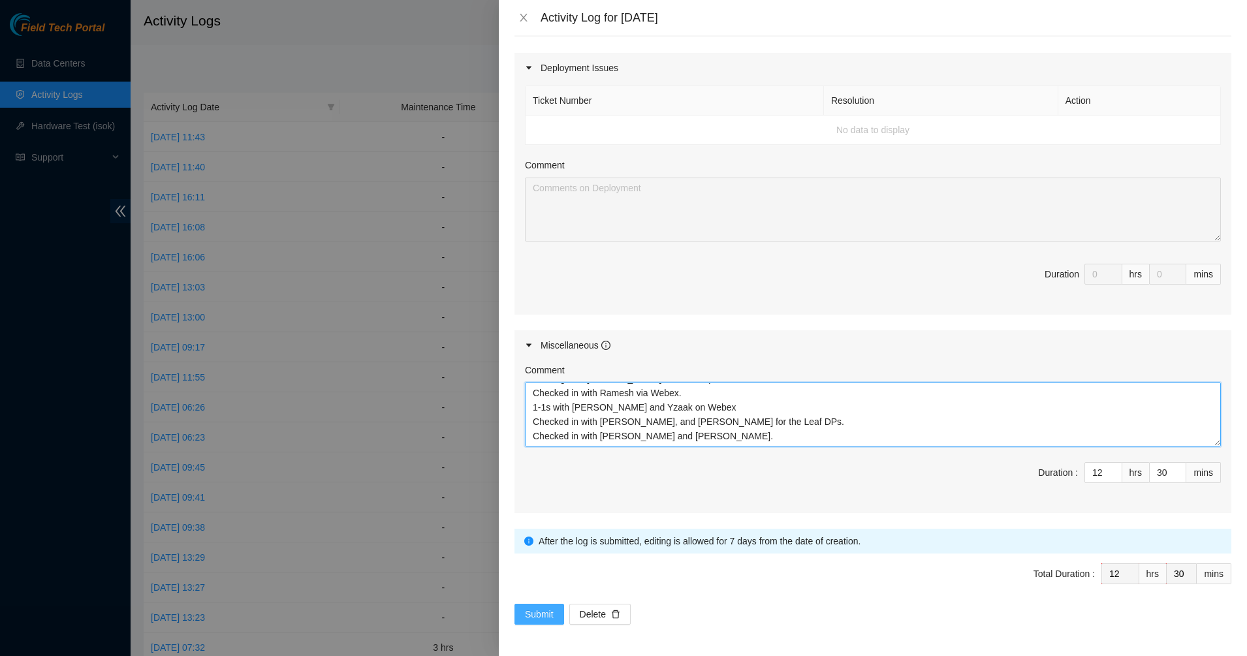
type textarea "Assigned multiple DPs. Meeting with [PERSON_NAME] and the Sups. Checked in with…"
click at [530, 614] on span "Submit" at bounding box center [539, 614] width 29 height 14
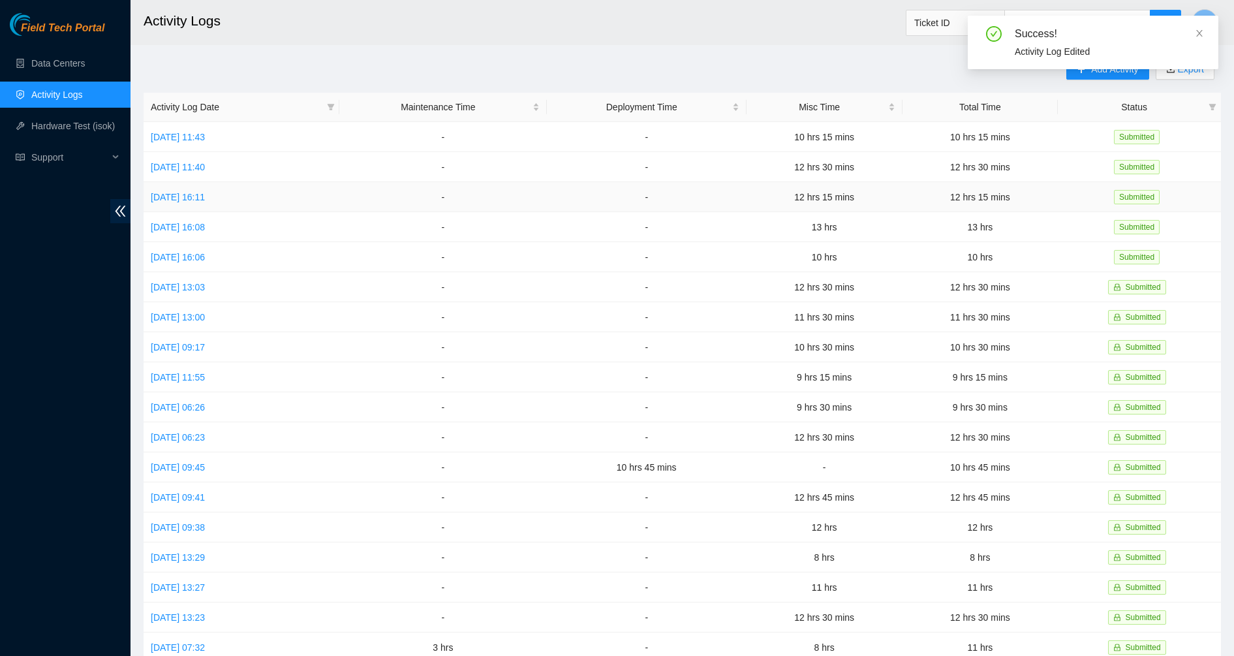
click at [179, 188] on td "[DATE] 16:11" at bounding box center [242, 197] width 196 height 30
click at [179, 196] on link "[DATE] 16:11" at bounding box center [178, 197] width 54 height 10
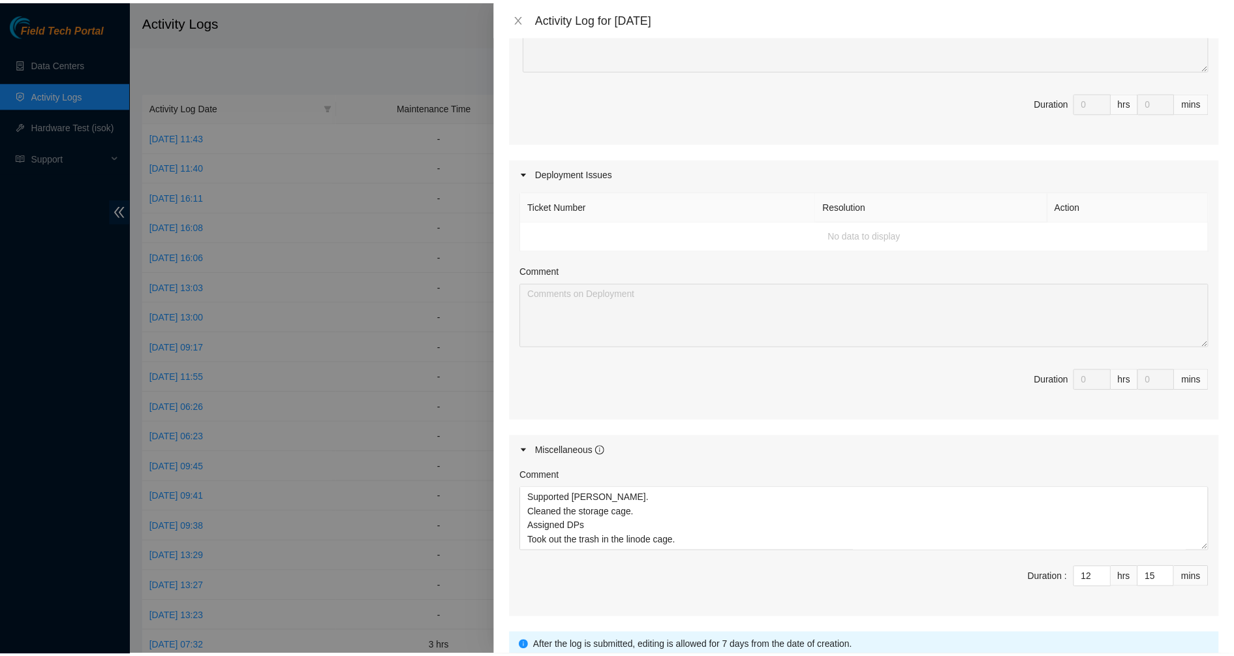
scroll to position [408, 0]
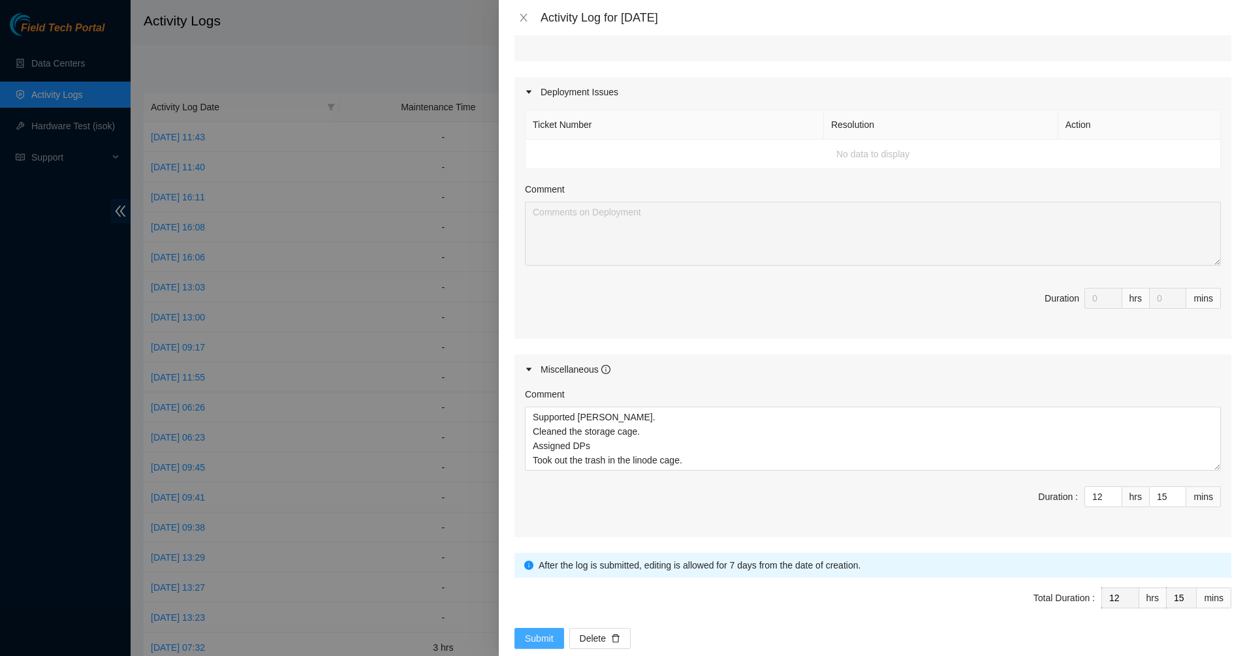
click at [532, 634] on span "Submit" at bounding box center [539, 638] width 29 height 14
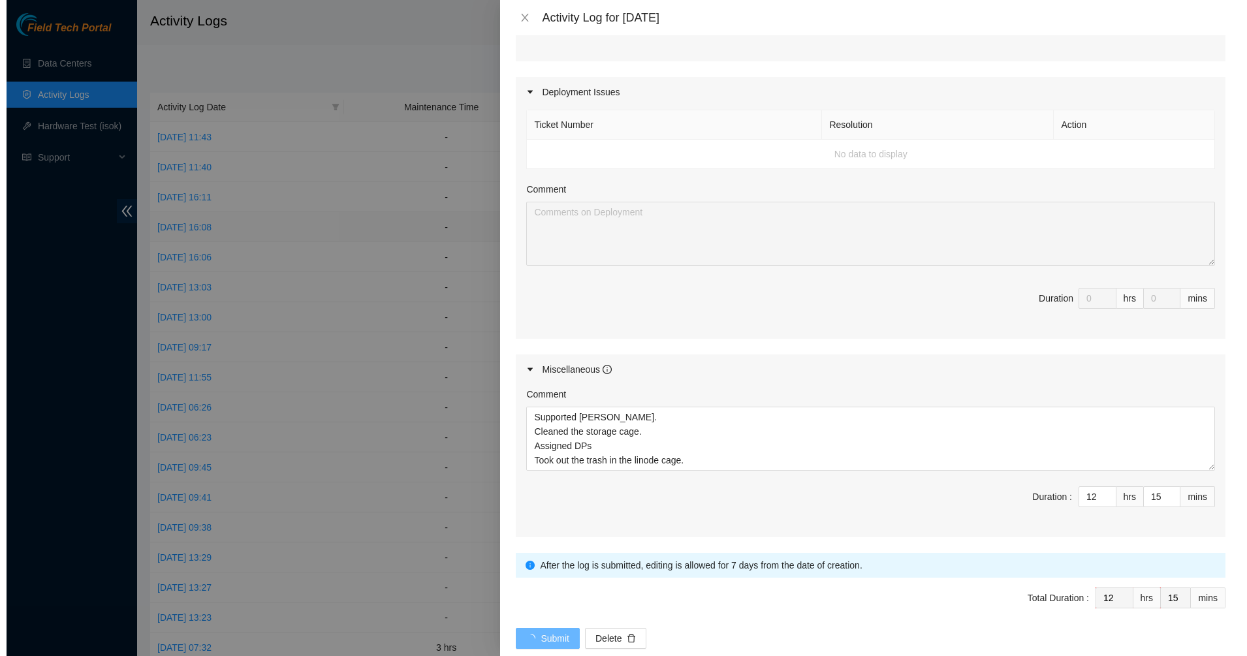
scroll to position [0, 0]
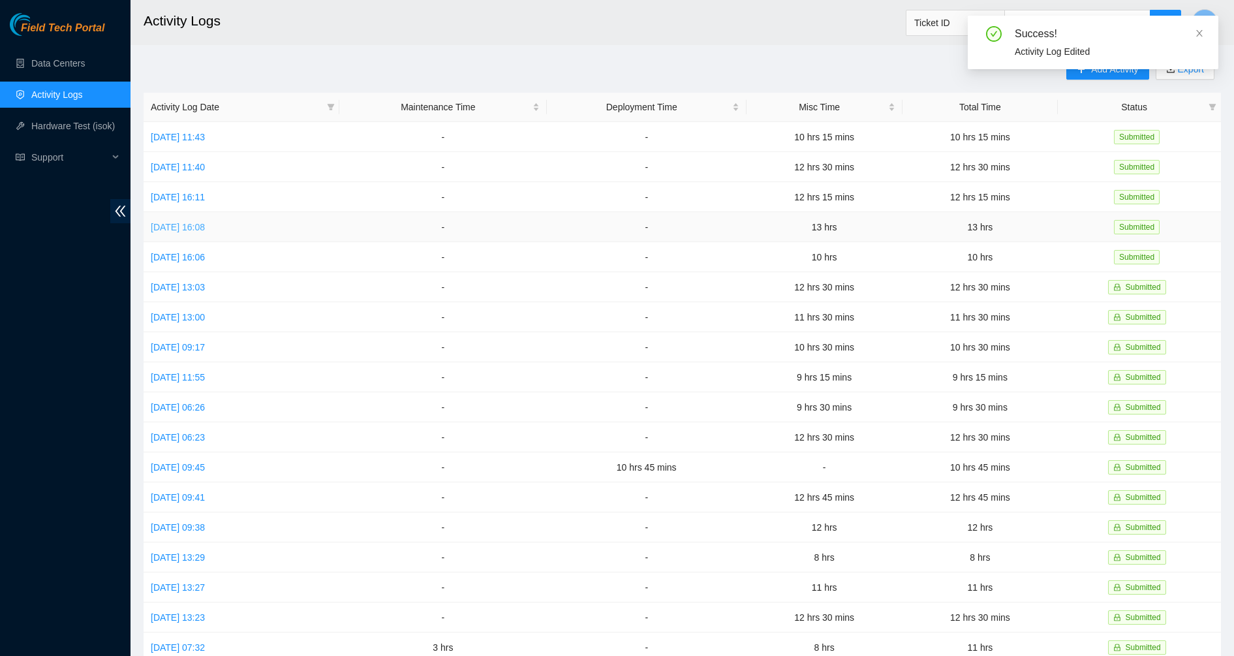
click at [197, 225] on link "[DATE] 16:08" at bounding box center [178, 227] width 54 height 10
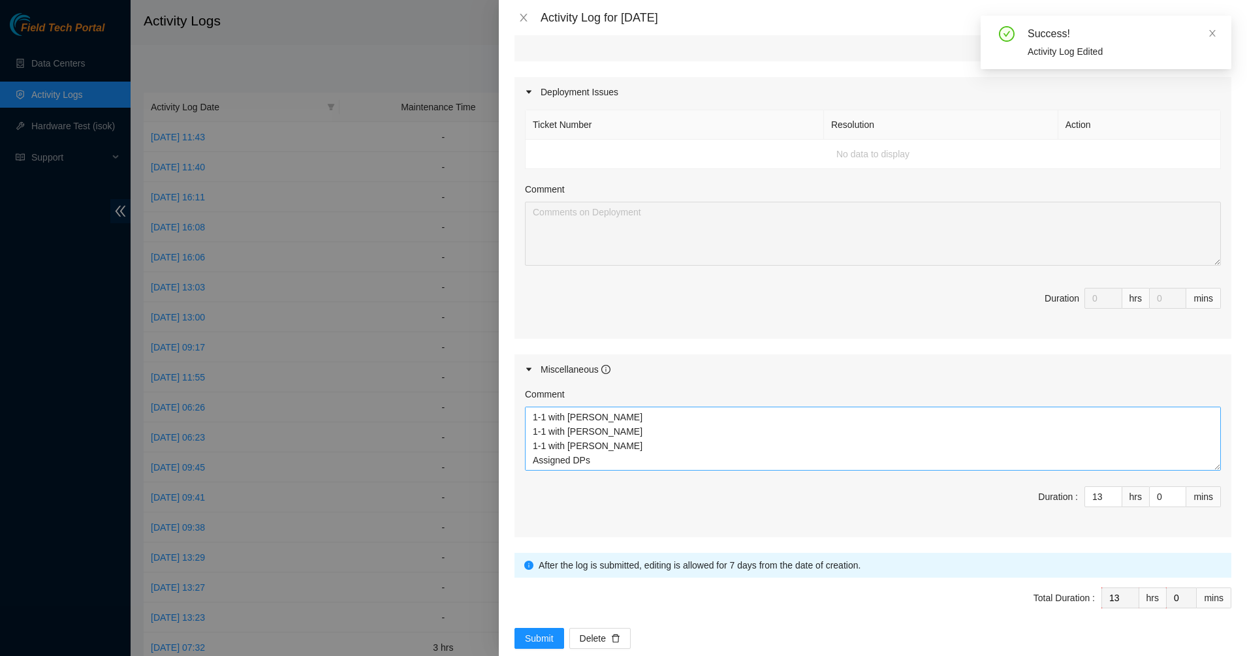
scroll to position [326, 0]
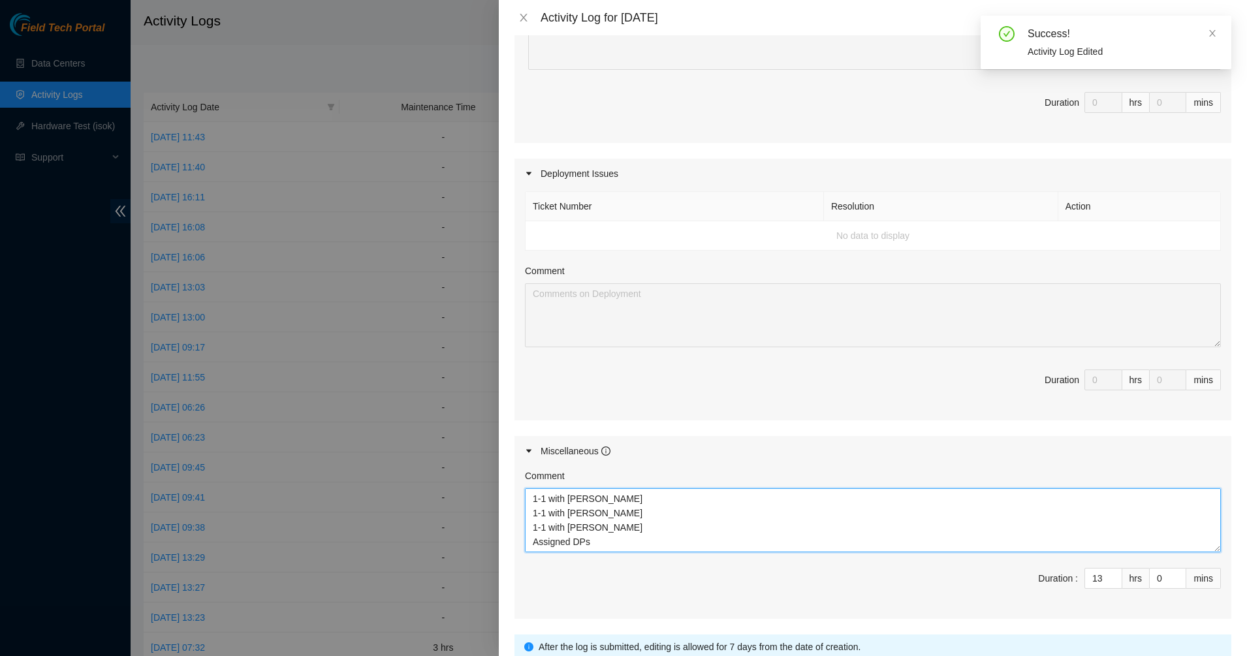
click at [599, 542] on textarea "1-1 with [PERSON_NAME] 1-1 with [PERSON_NAME] 1-1 with [PERSON_NAME] Assigned D…" at bounding box center [873, 520] width 696 height 64
drag, startPoint x: 614, startPoint y: 548, endPoint x: 558, endPoint y: 547, distance: 56.8
click at [558, 547] on textarea "1-1 with [PERSON_NAME] 1-1 with [PERSON_NAME] 1-1 with [PERSON_NAME] Assigned D…" at bounding box center [873, 520] width 696 height 64
click at [623, 539] on textarea "1-1 with [PERSON_NAME] 1-1 with [PERSON_NAME] 1-1 with [PERSON_NAME] Assigned D…" at bounding box center [873, 520] width 696 height 64
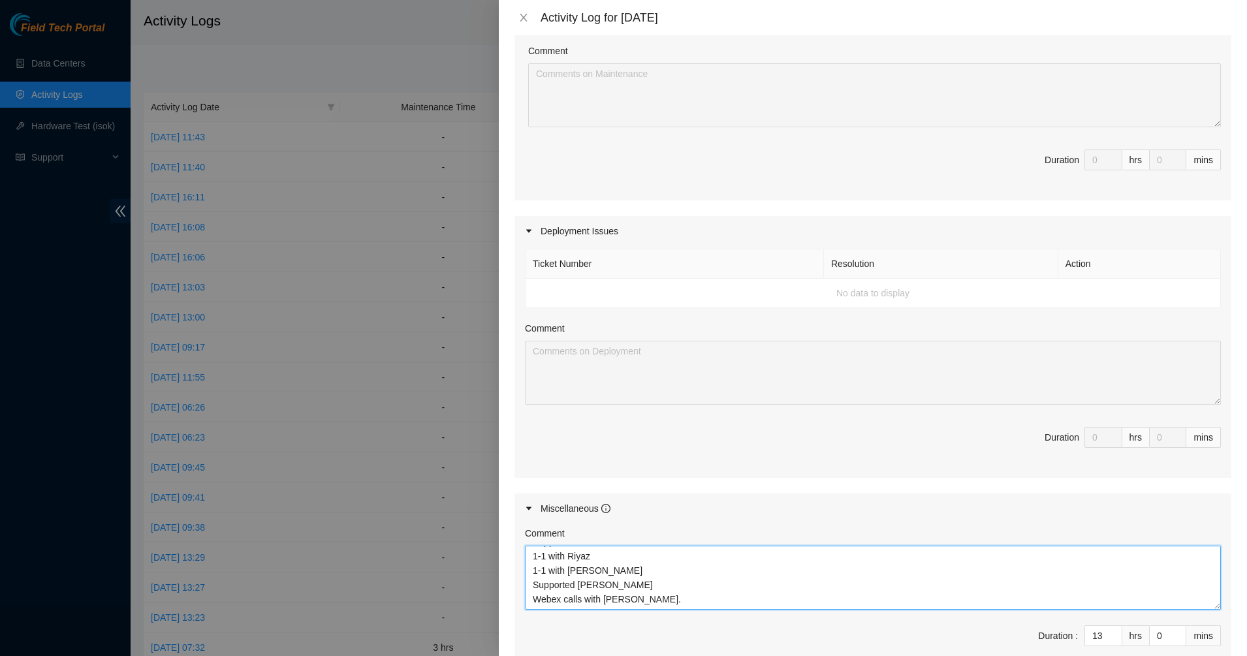
click at [642, 581] on textarea "1-1 with [PERSON_NAME] 1-1 with [PERSON_NAME] 1-1 with [PERSON_NAME] Assigned D…" at bounding box center [873, 578] width 696 height 64
type textarea "1-1 with [PERSON_NAME] 1-1 with [PERSON_NAME] 1-1 with [PERSON_NAME] Assigned D…"
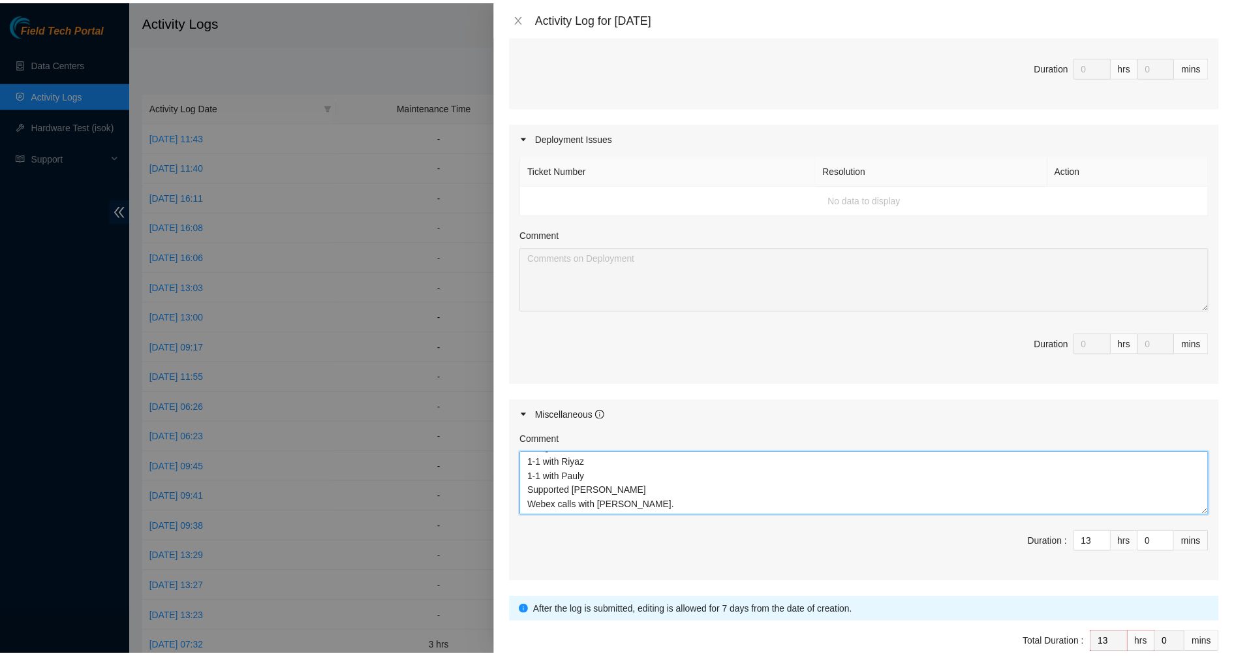
scroll to position [432, 0]
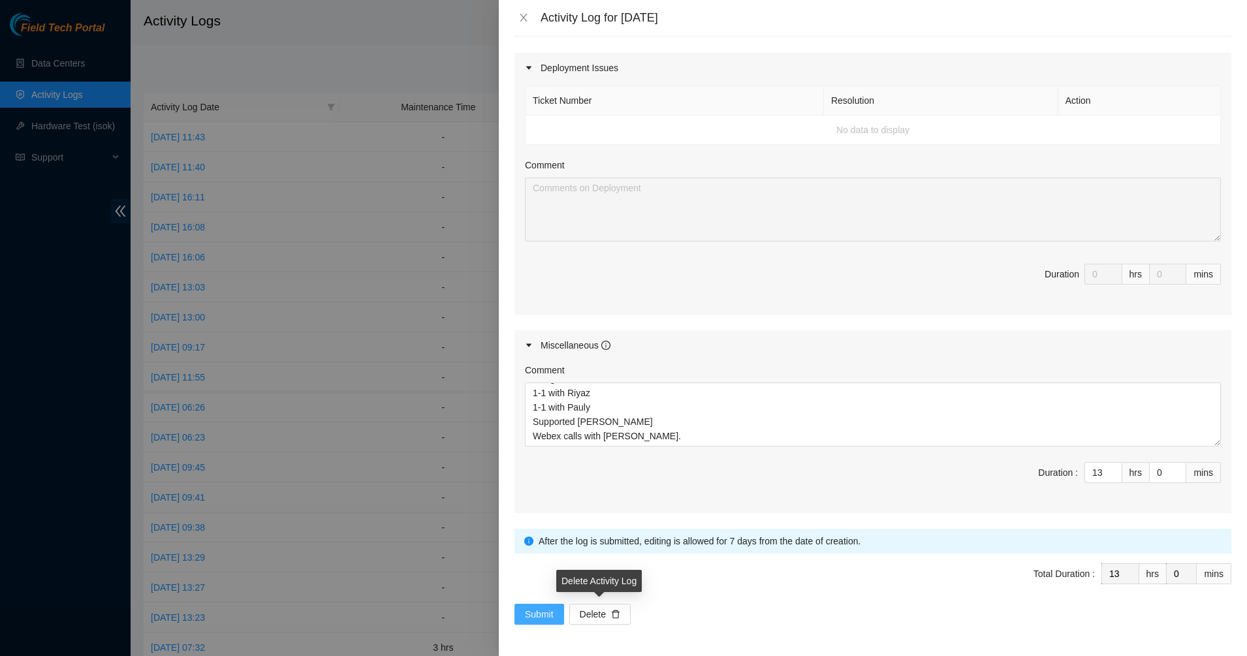
click at [517, 619] on button "Submit" at bounding box center [539, 614] width 50 height 21
